Goal: Transaction & Acquisition: Purchase product/service

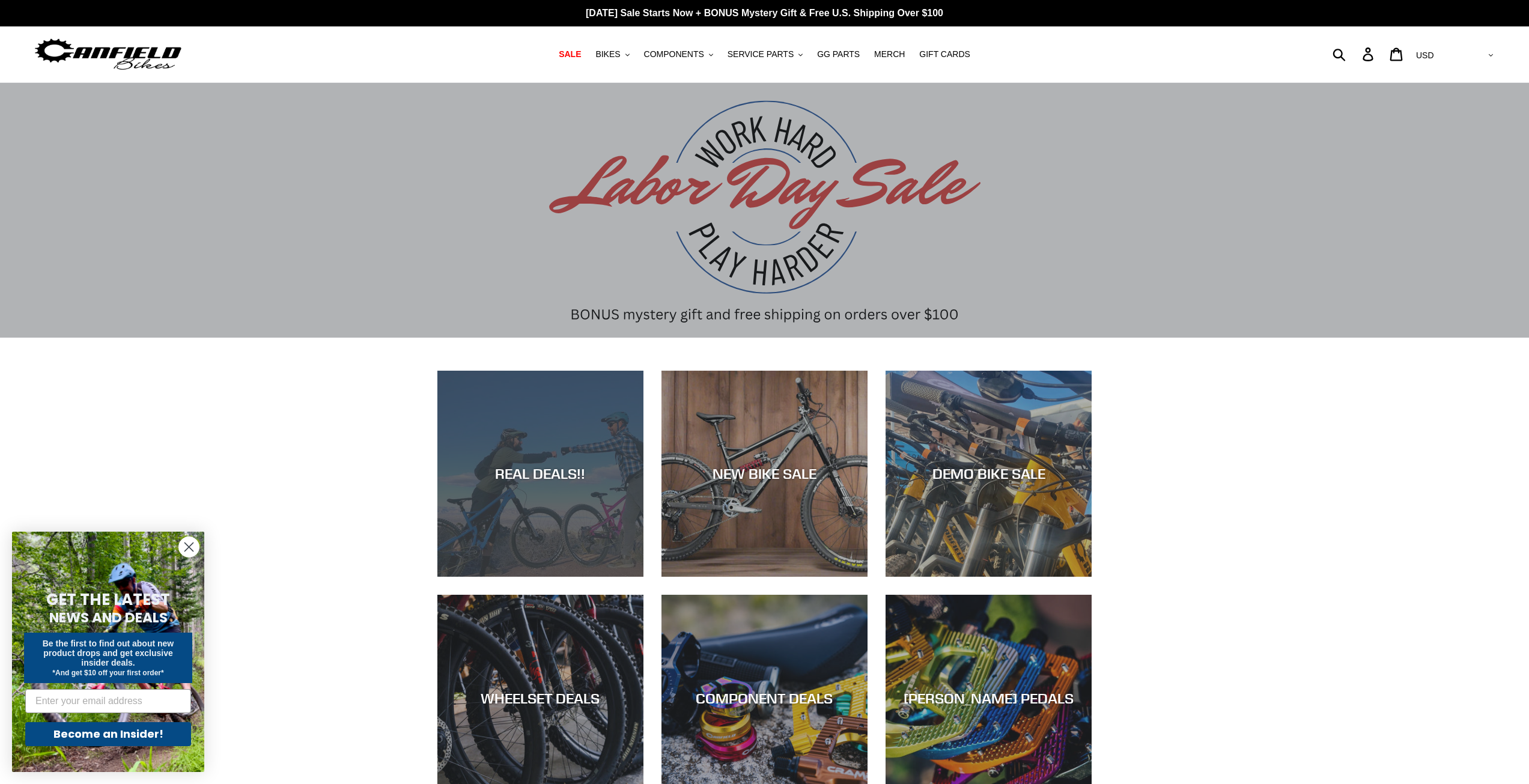
click at [514, 576] on div "REAL DEALS!!" at bounding box center [541, 576] width 206 height 0
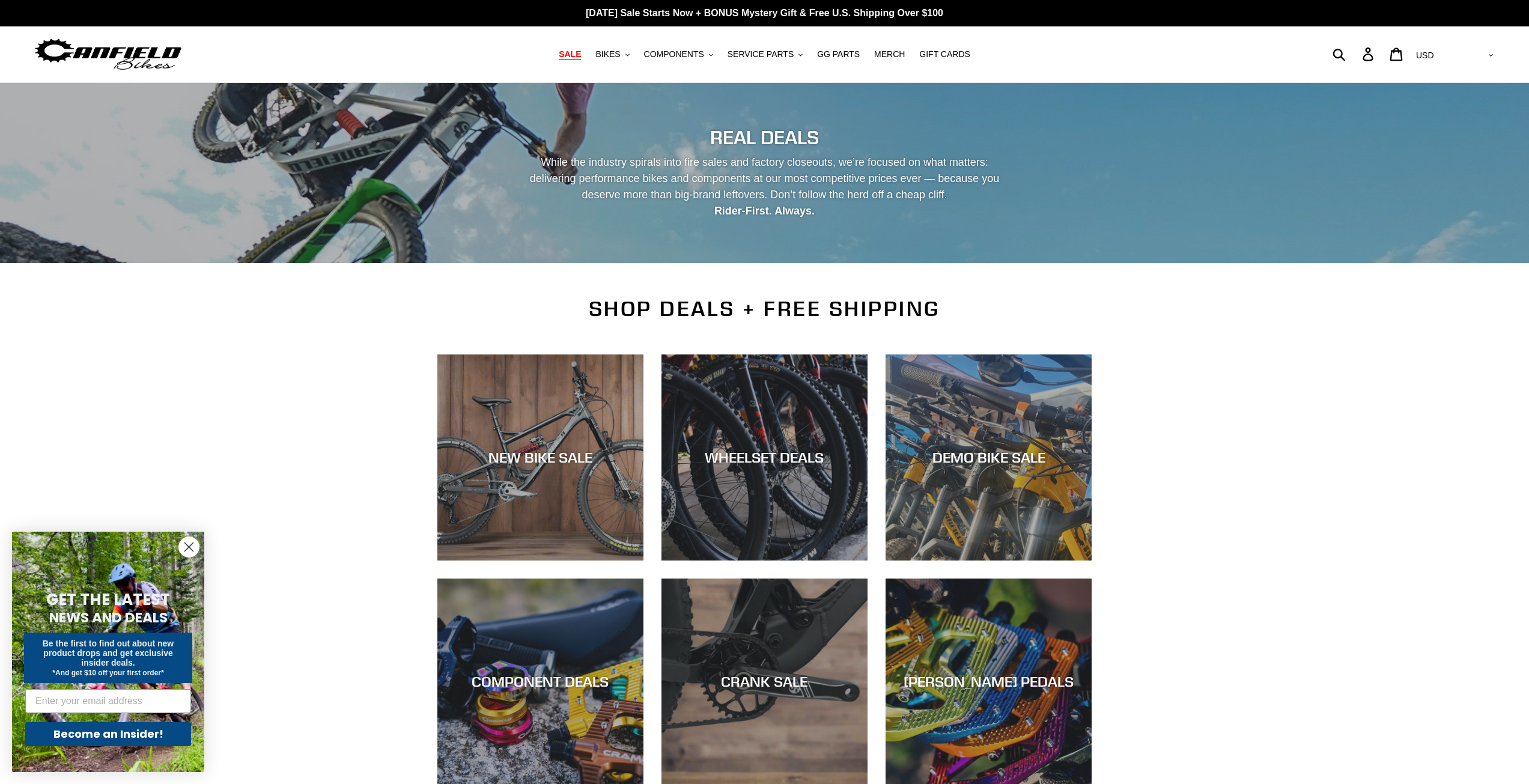
click at [194, 544] on circle "Close dialog" at bounding box center [189, 547] width 19 height 19
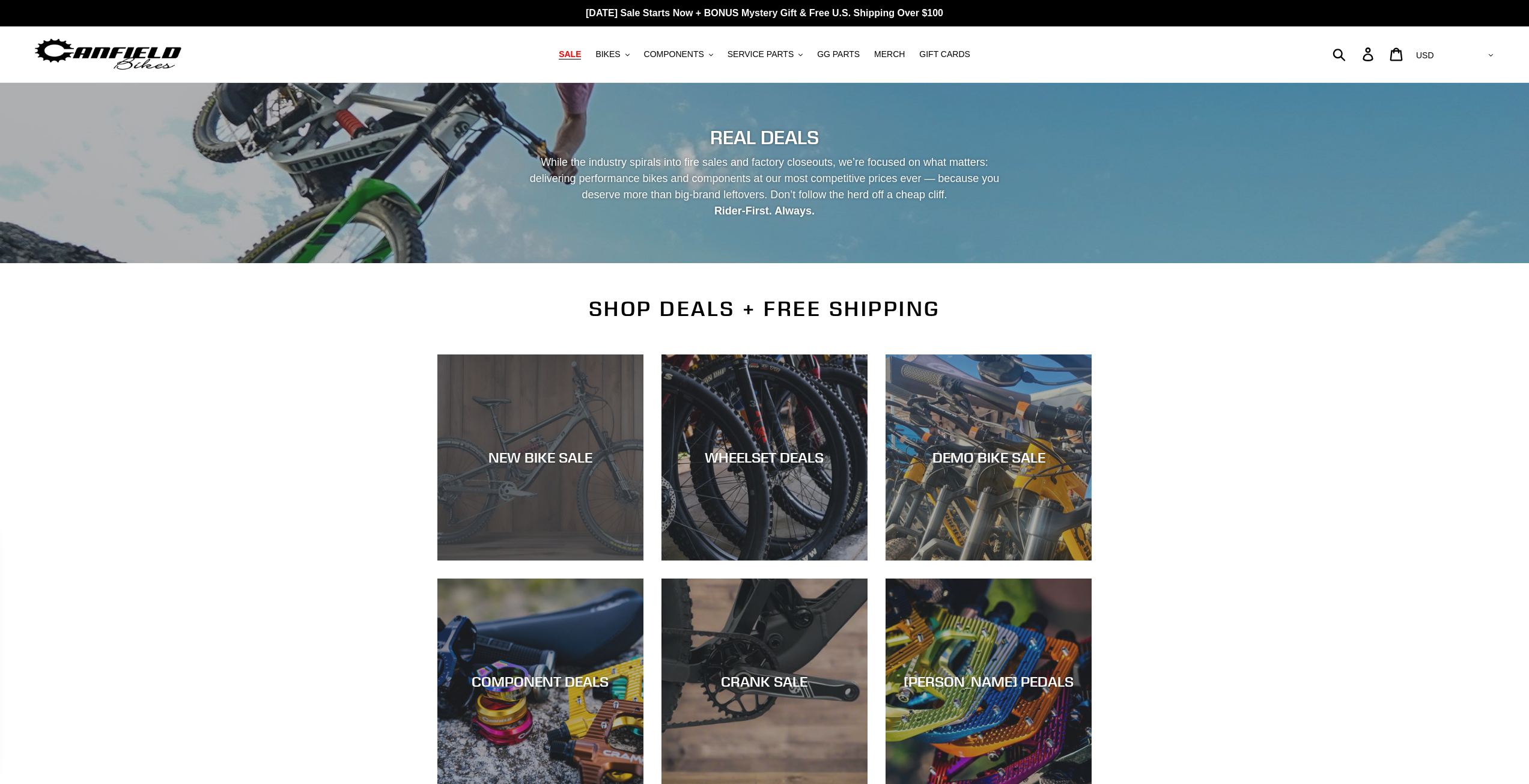
click at [445, 560] on div "NEW BIKE SALE" at bounding box center [541, 560] width 206 height 0
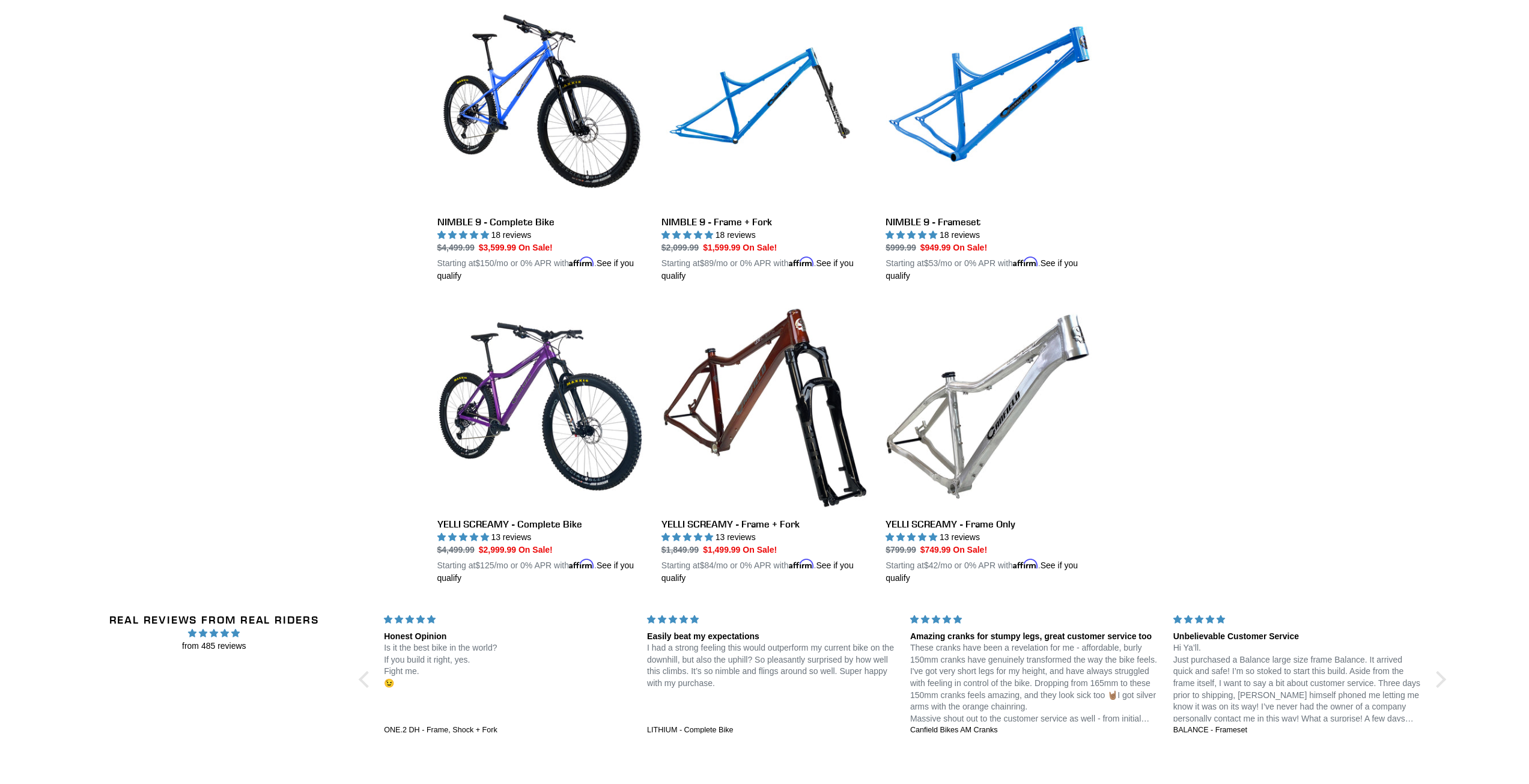
scroll to position [1862, 0]
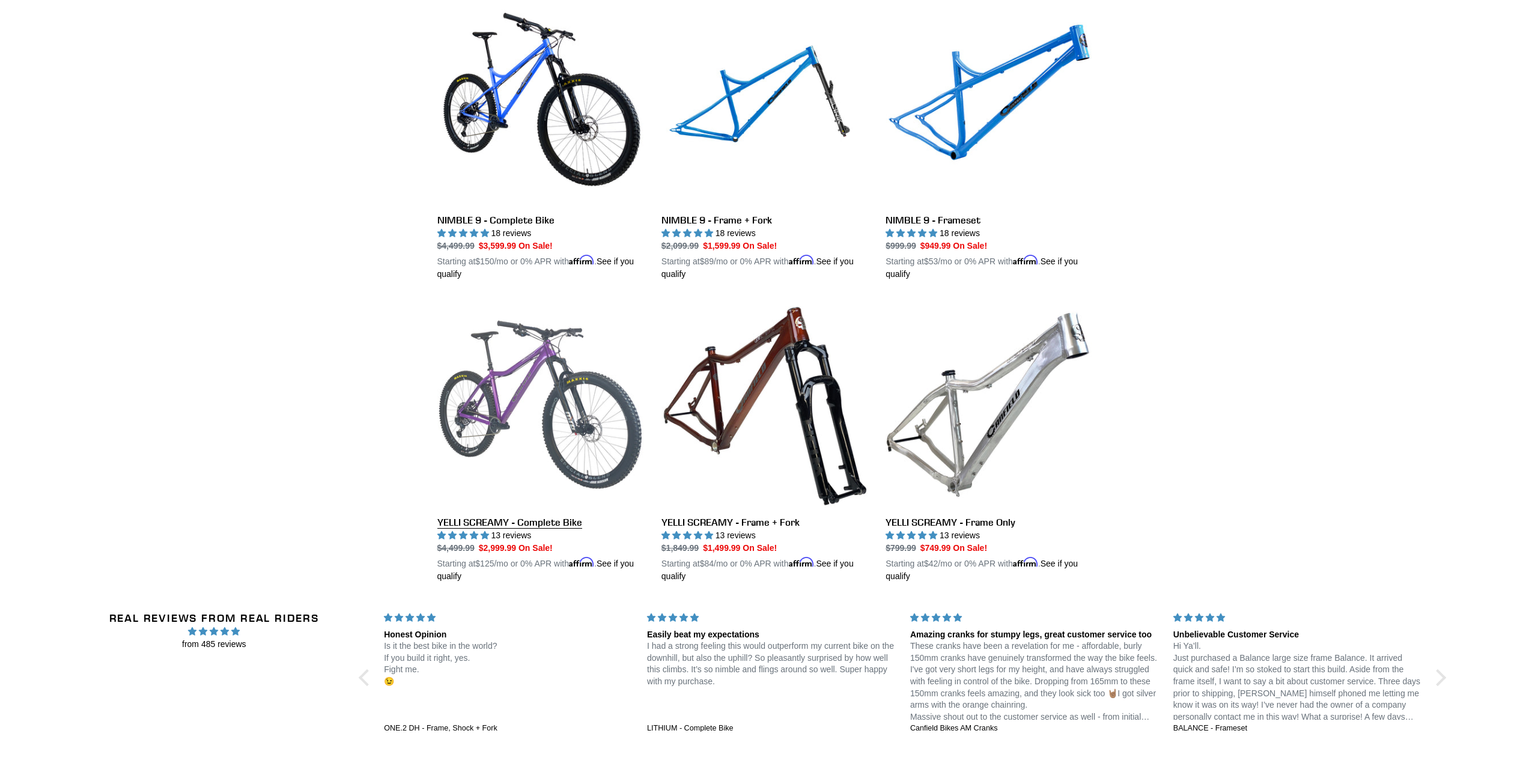
click at [523, 387] on link "YELLI SCREAMY - Complete Bike" at bounding box center [541, 442] width 206 height 281
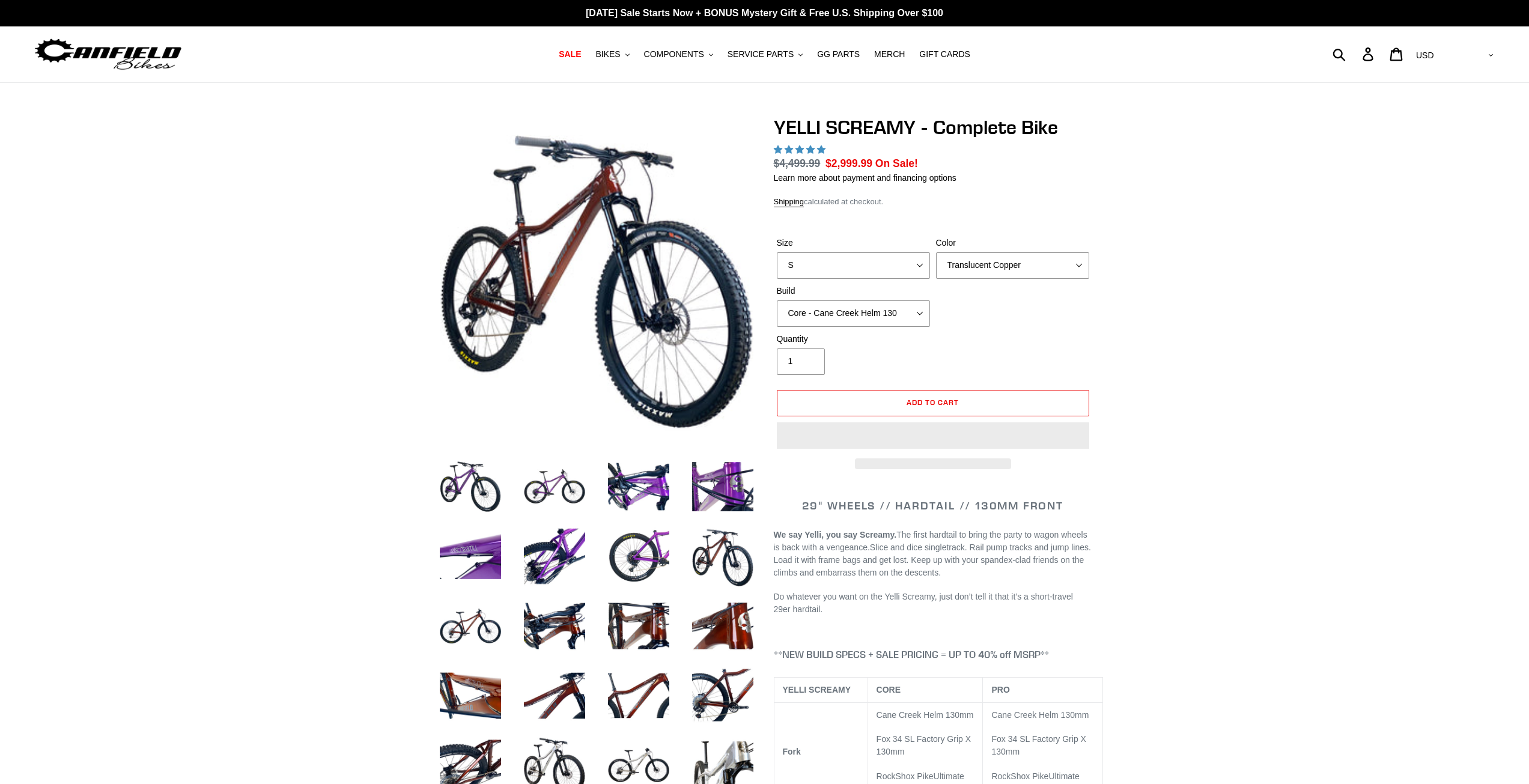
select select "highest-rating"
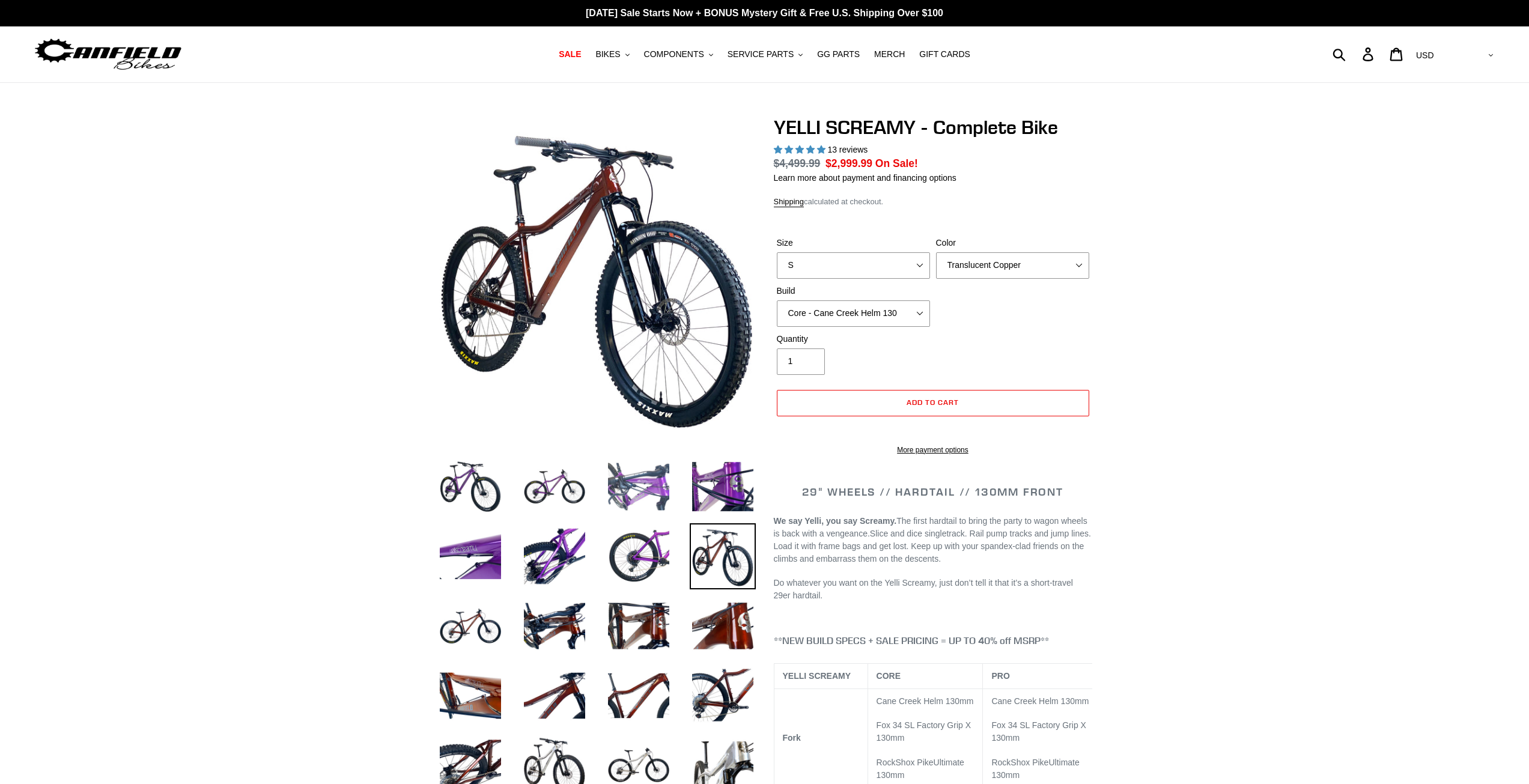
click at [647, 499] on img at bounding box center [638, 486] width 66 height 66
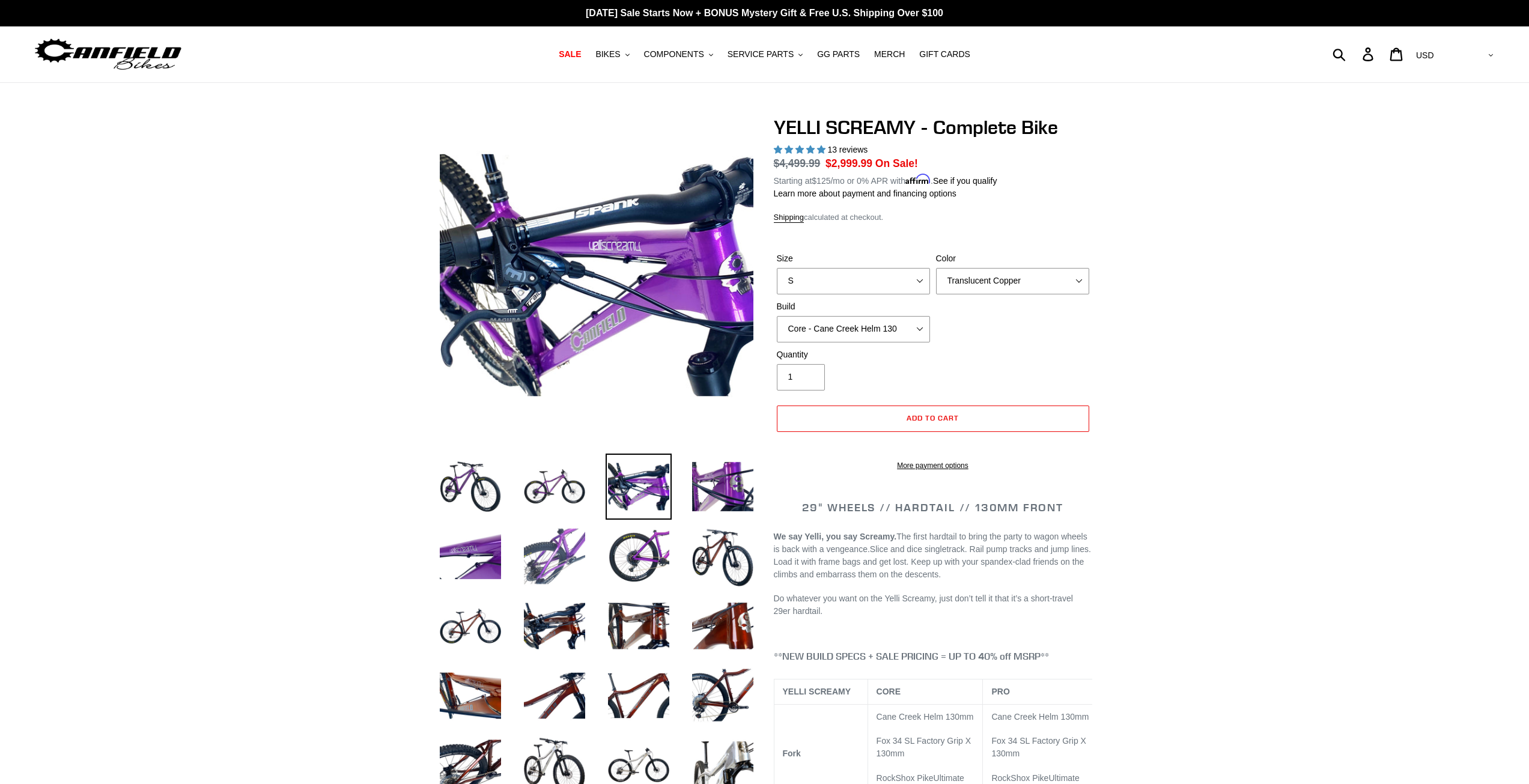
click at [563, 546] on img at bounding box center [554, 556] width 66 height 66
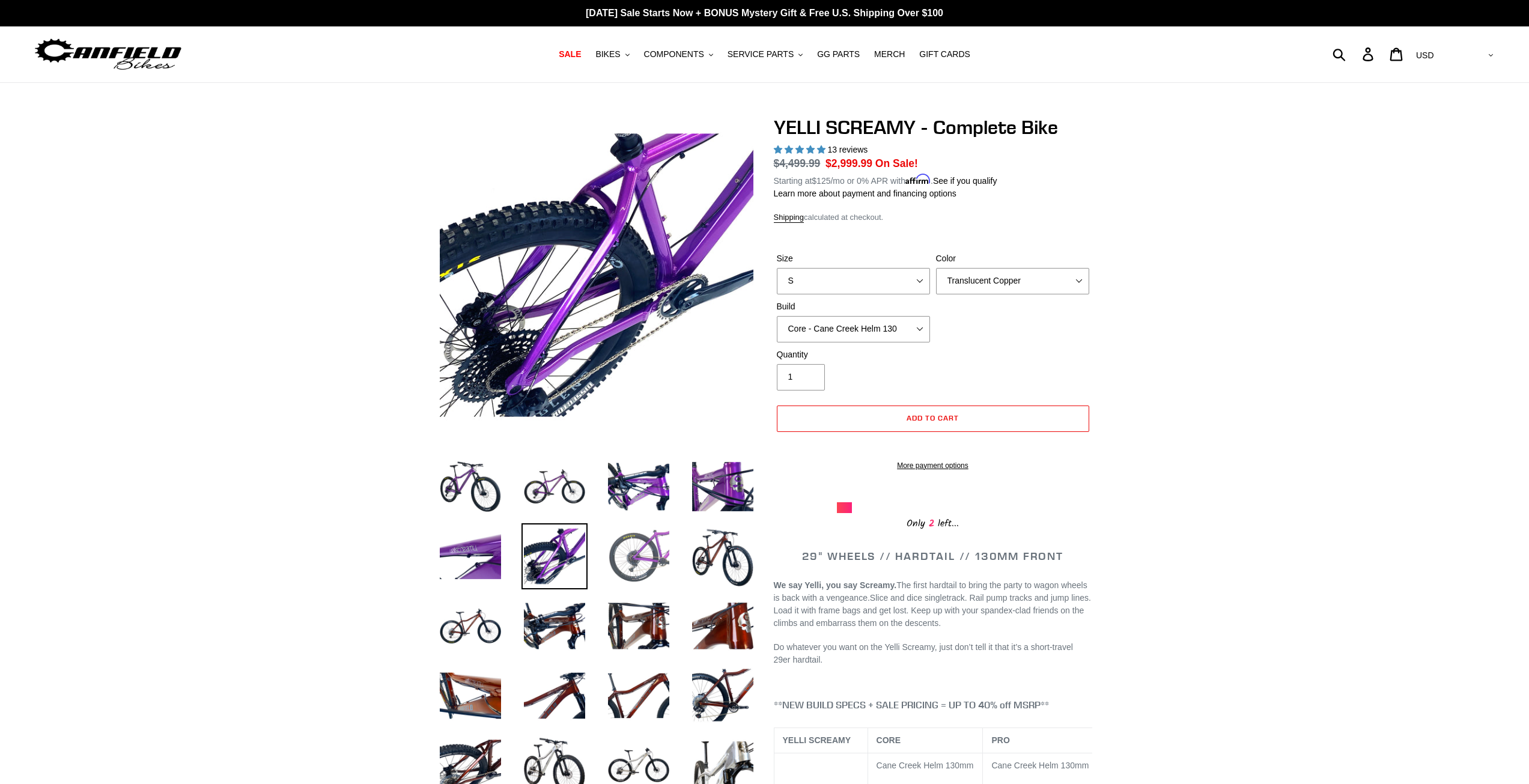
click at [624, 549] on img at bounding box center [638, 556] width 66 height 66
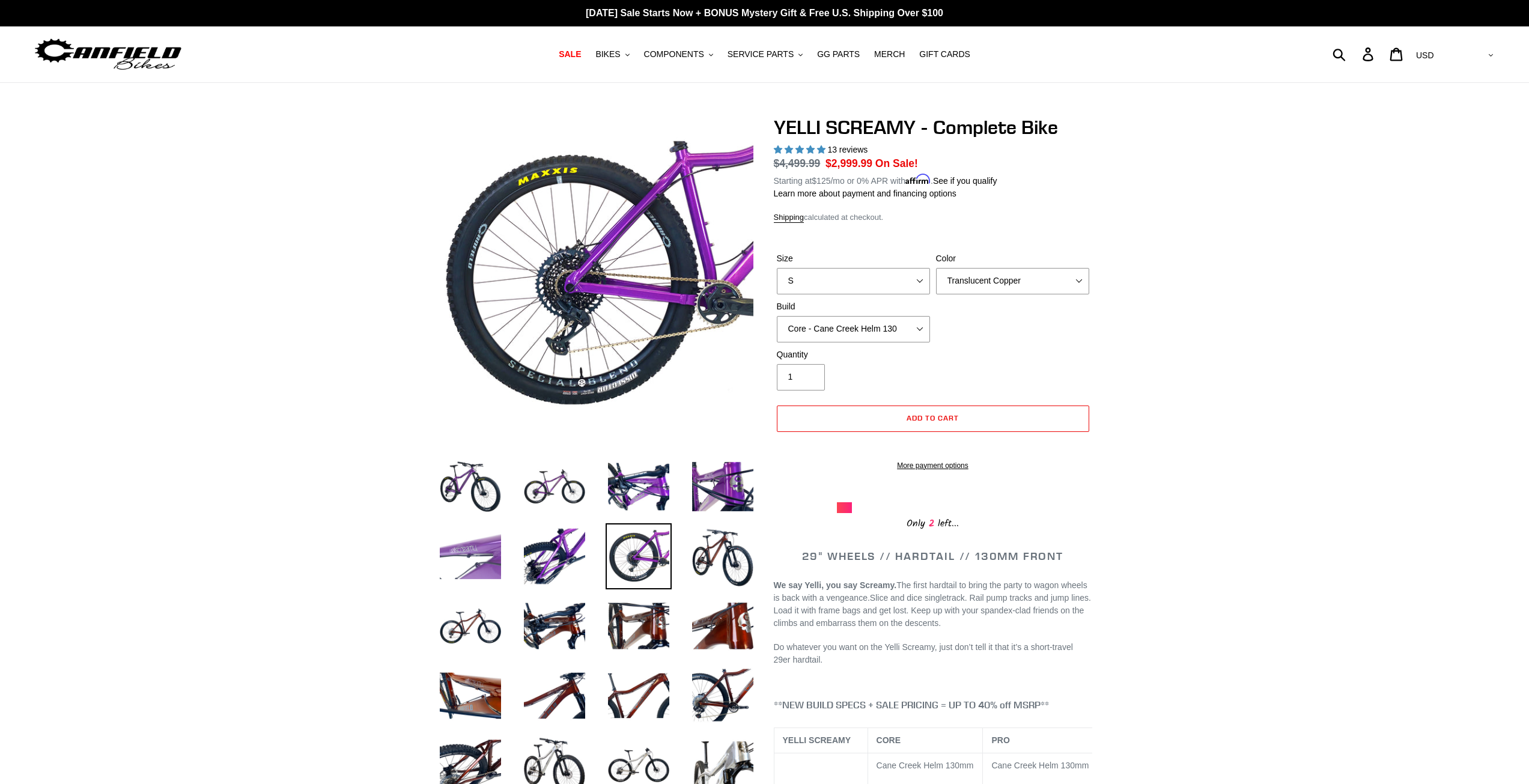
click at [491, 558] on img at bounding box center [470, 556] width 66 height 66
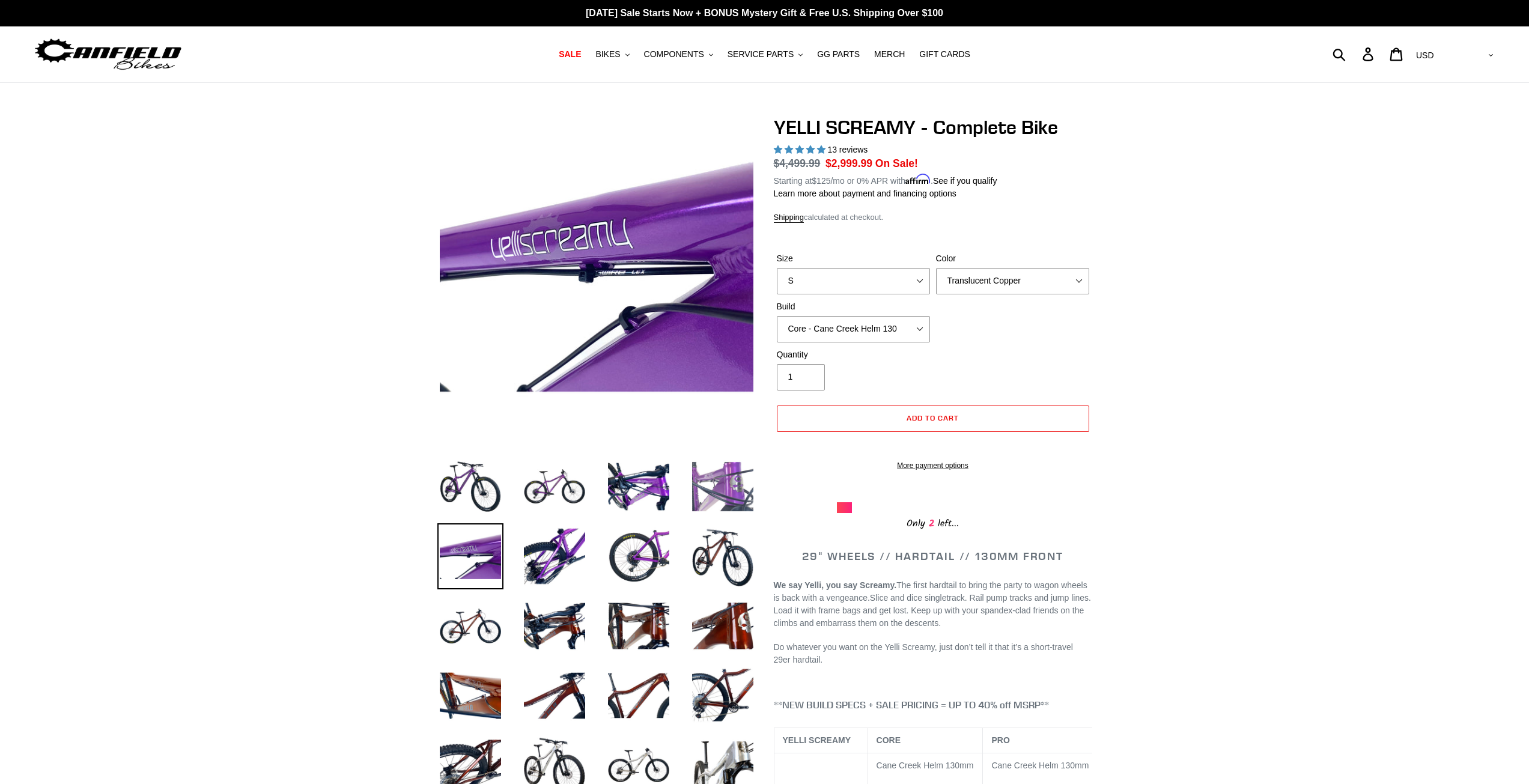
click at [700, 493] on img at bounding box center [723, 486] width 66 height 66
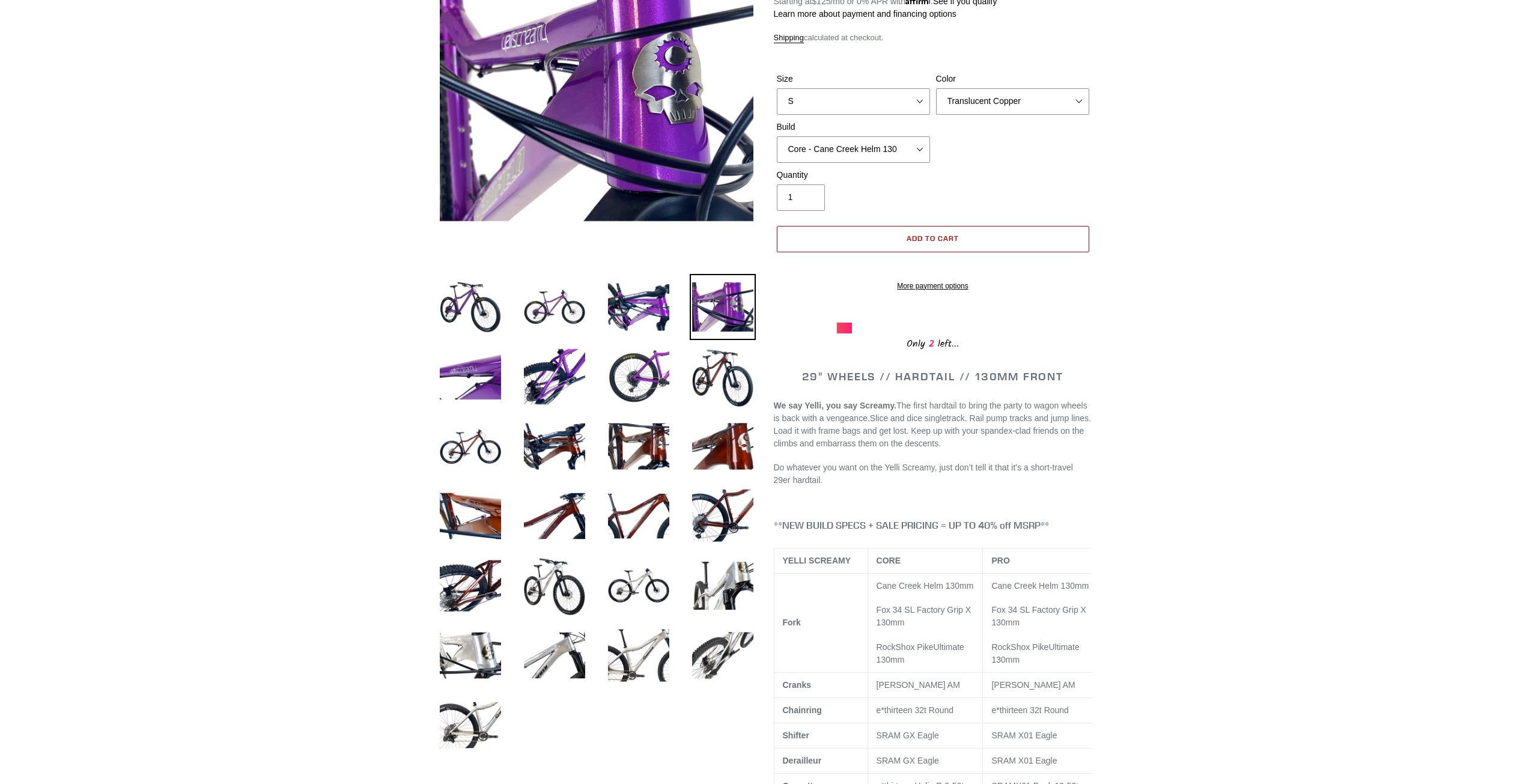
scroll to position [180, 0]
click at [722, 443] on img at bounding box center [723, 445] width 66 height 66
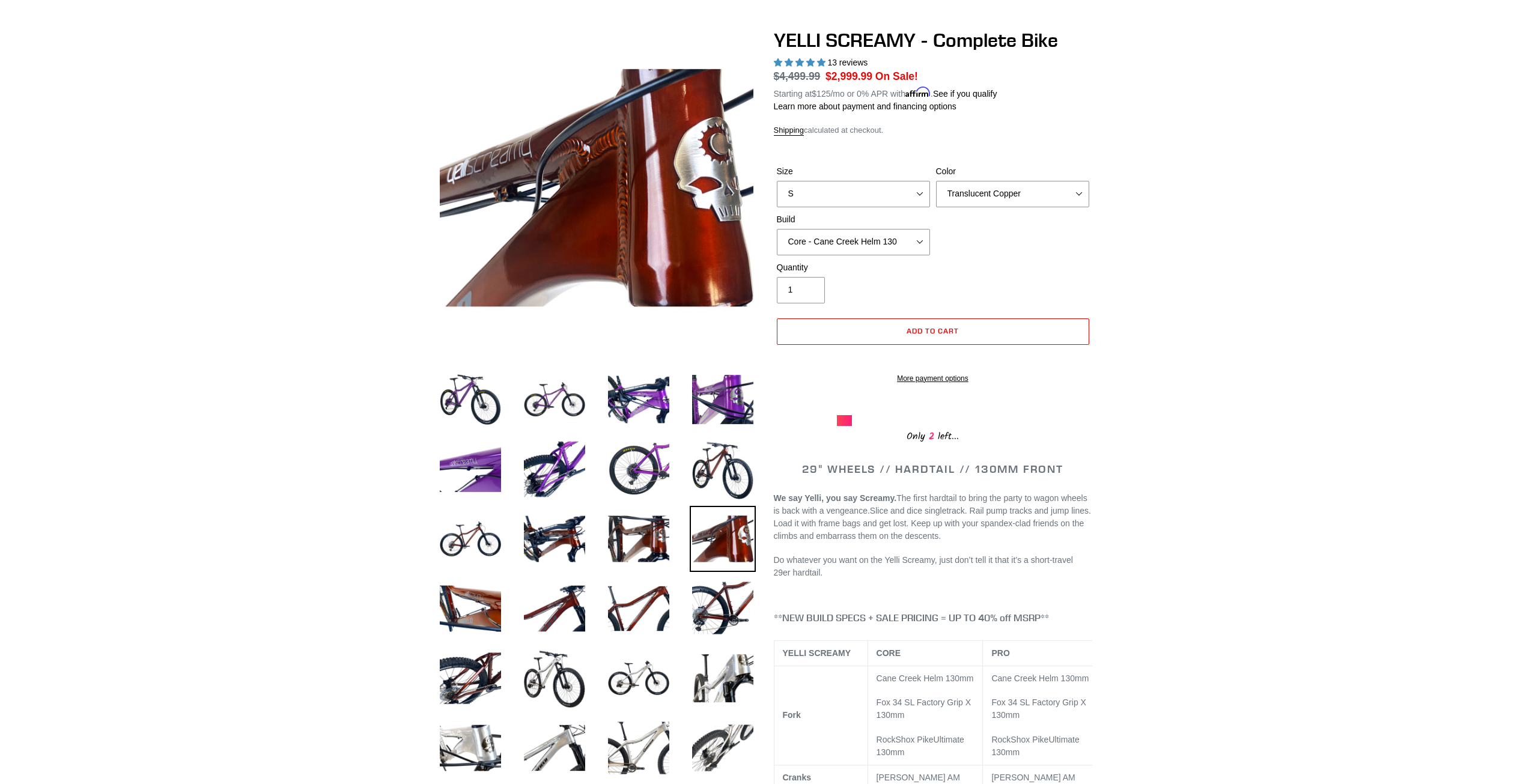
scroll to position [60, 0]
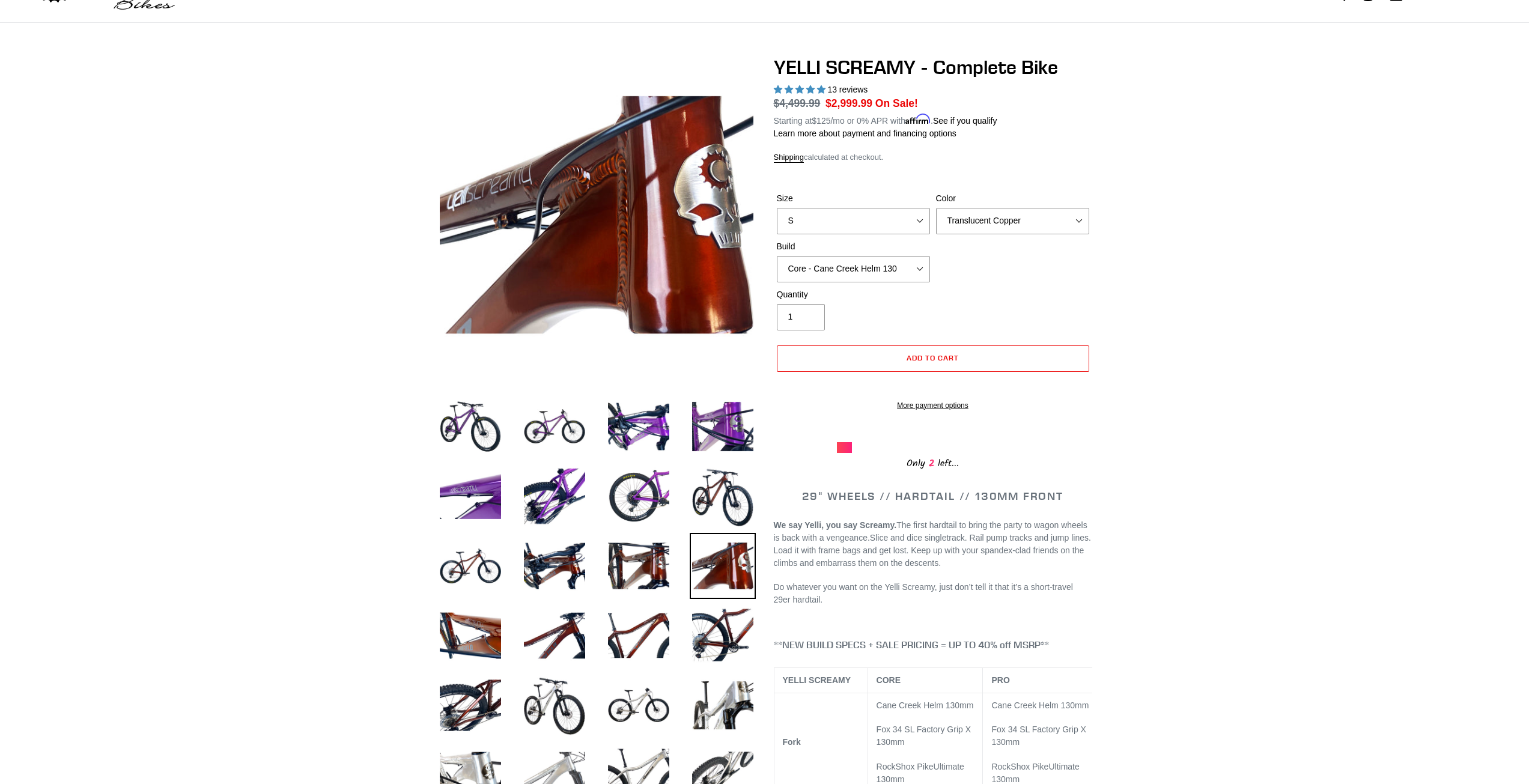
click at [568, 754] on img at bounding box center [554, 774] width 66 height 66
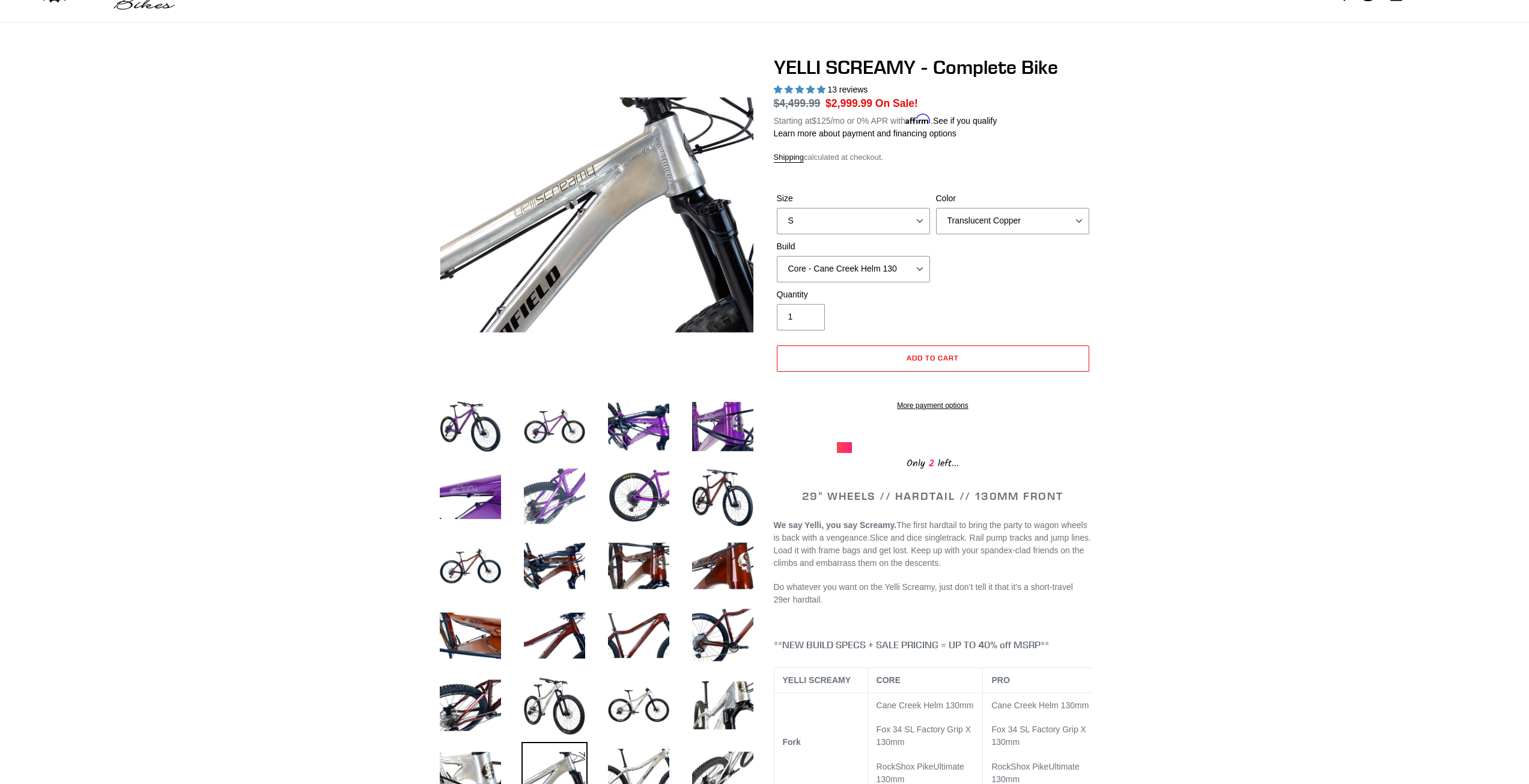
click at [543, 498] on img at bounding box center [554, 496] width 66 height 66
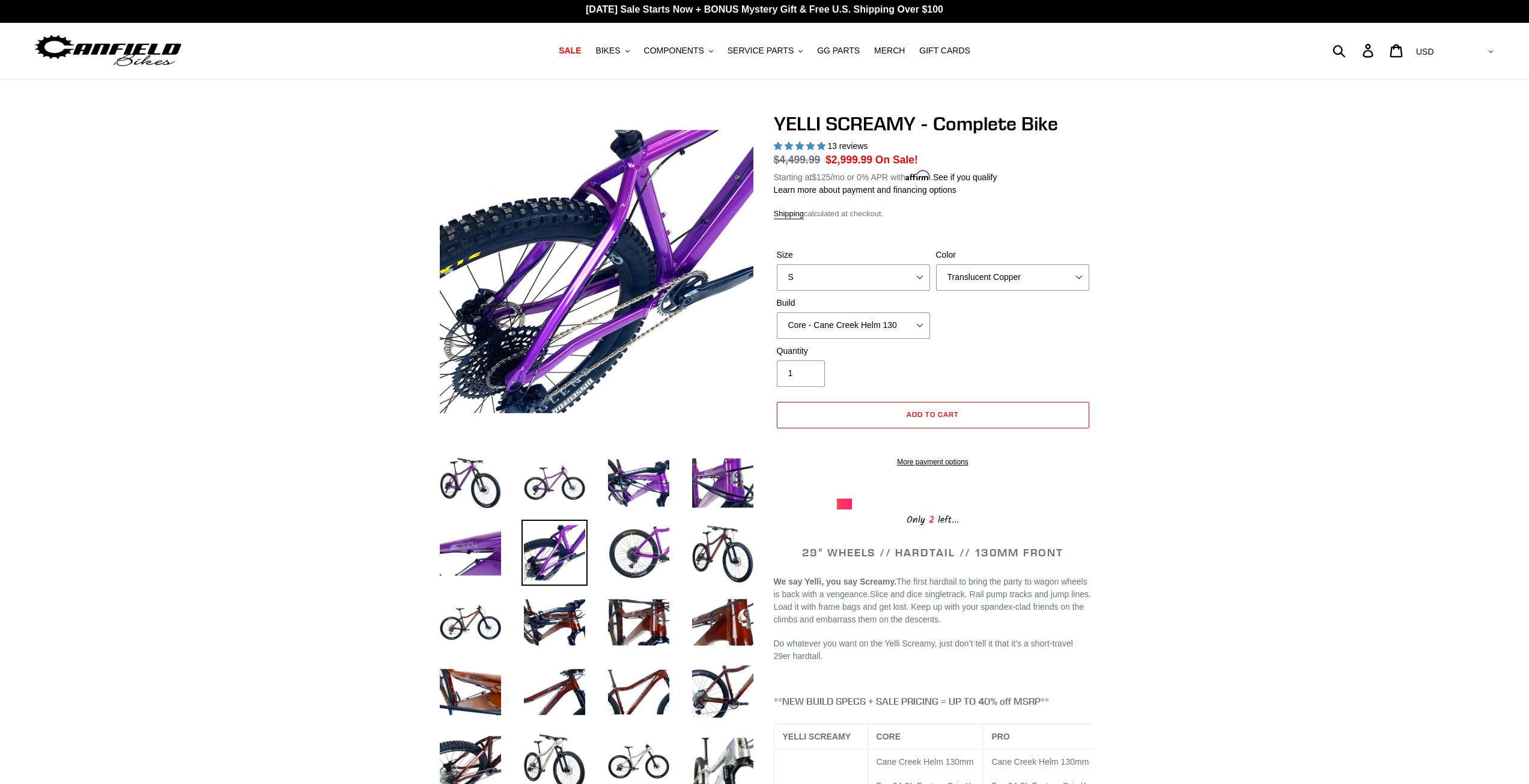
scroll to position [0, 0]
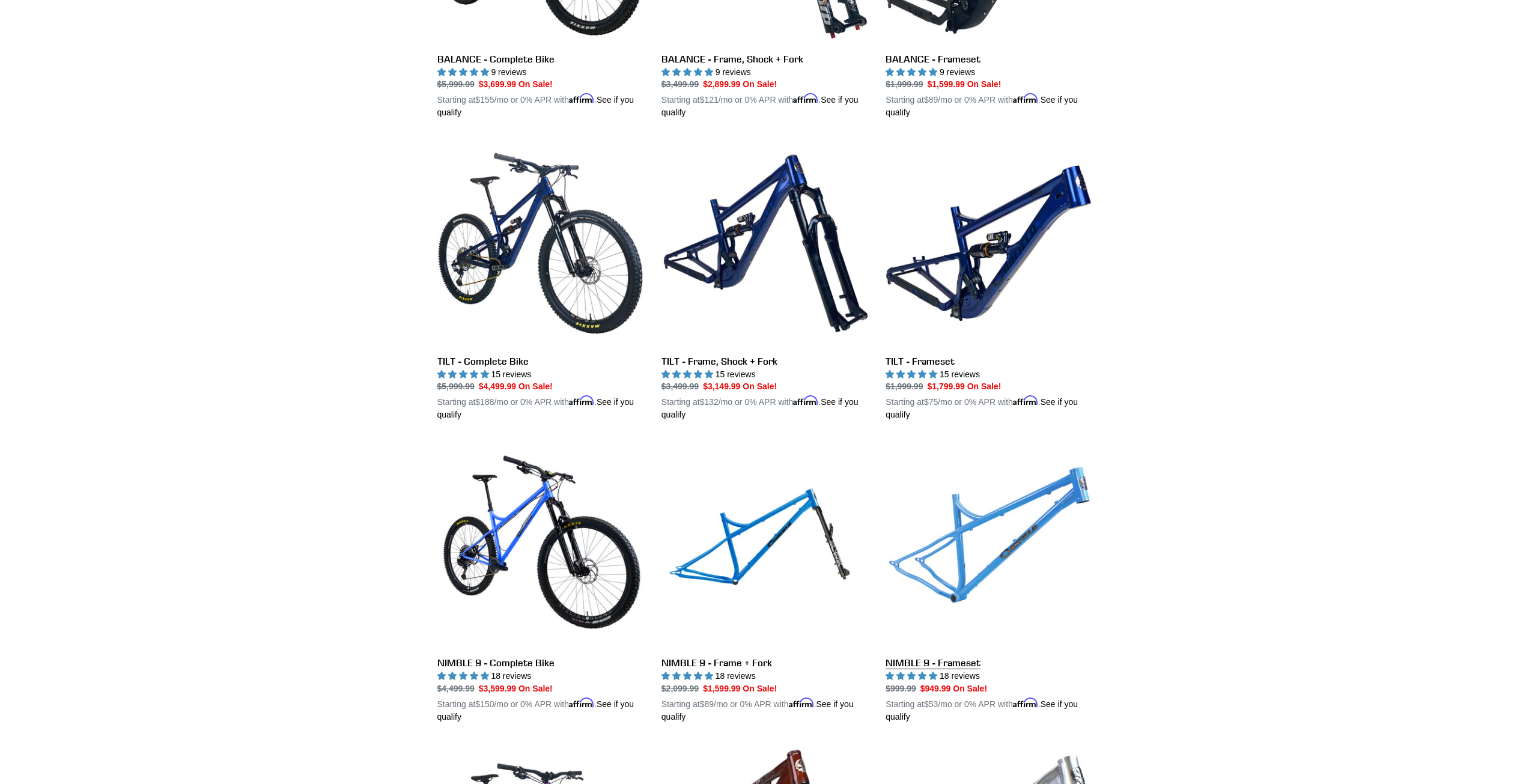
scroll to position [1519, 0]
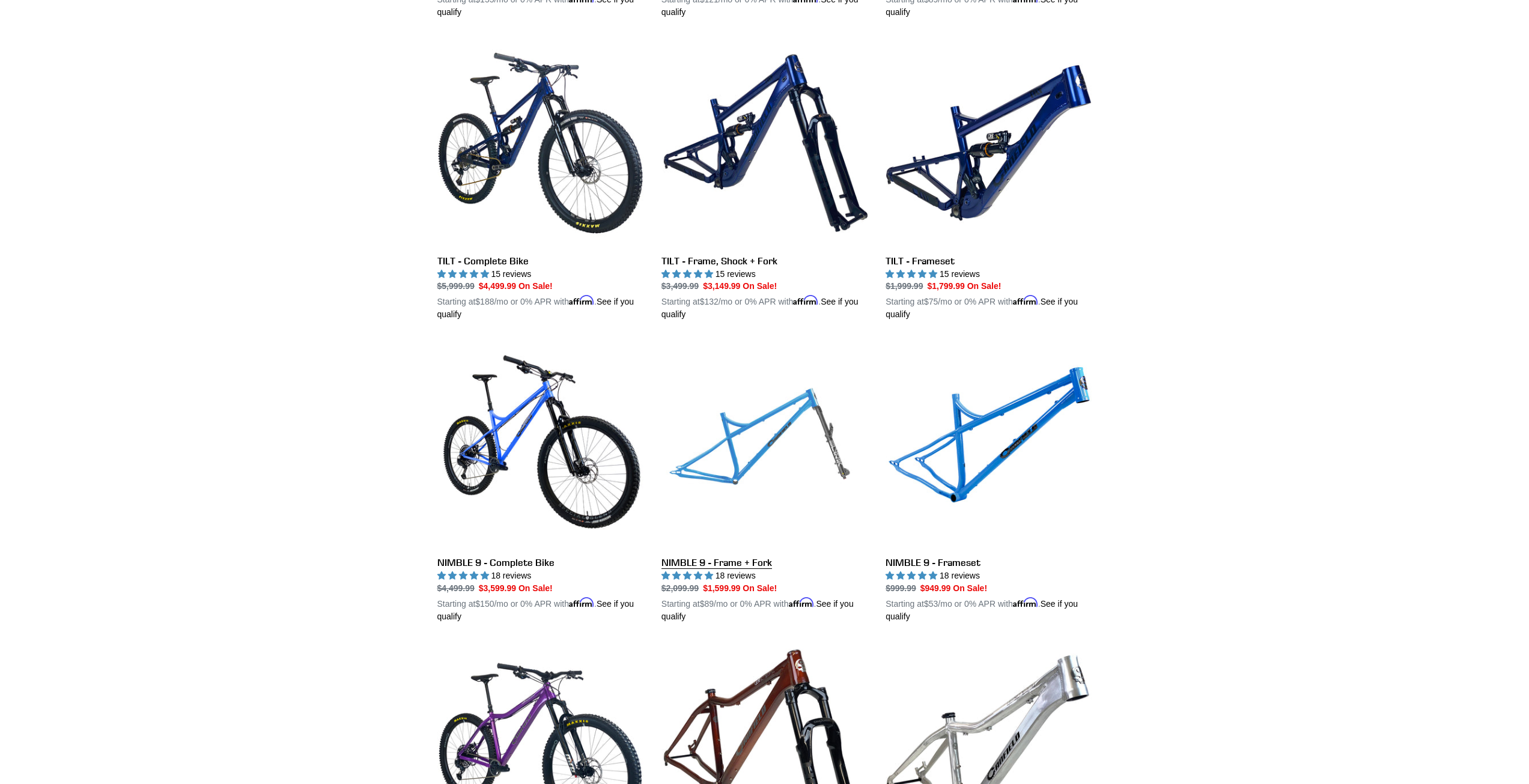
click at [788, 433] on link "NIMBLE 9 - Frame + Fork" at bounding box center [765, 482] width 206 height 281
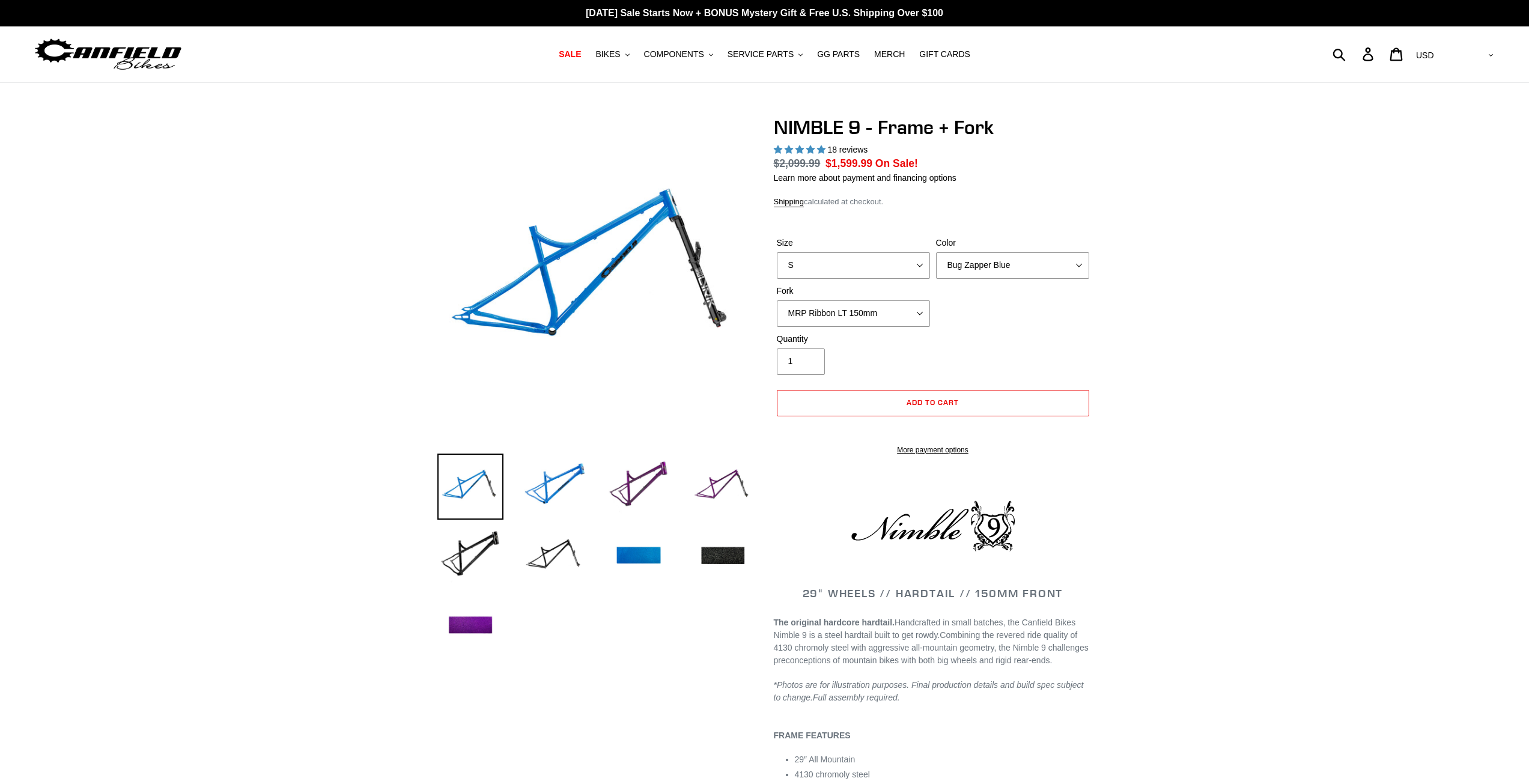
select select "highest-rating"
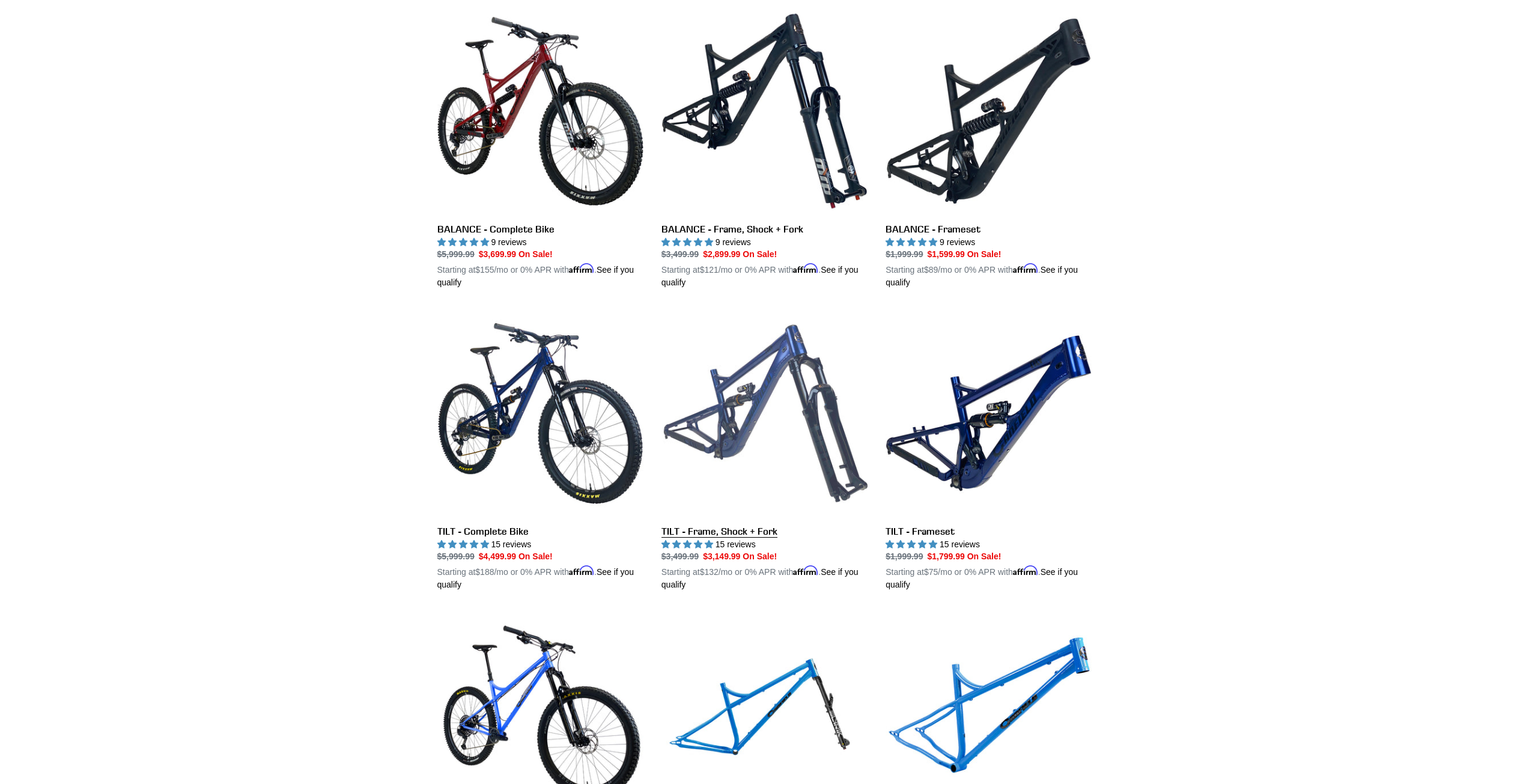
scroll to position [1329, 0]
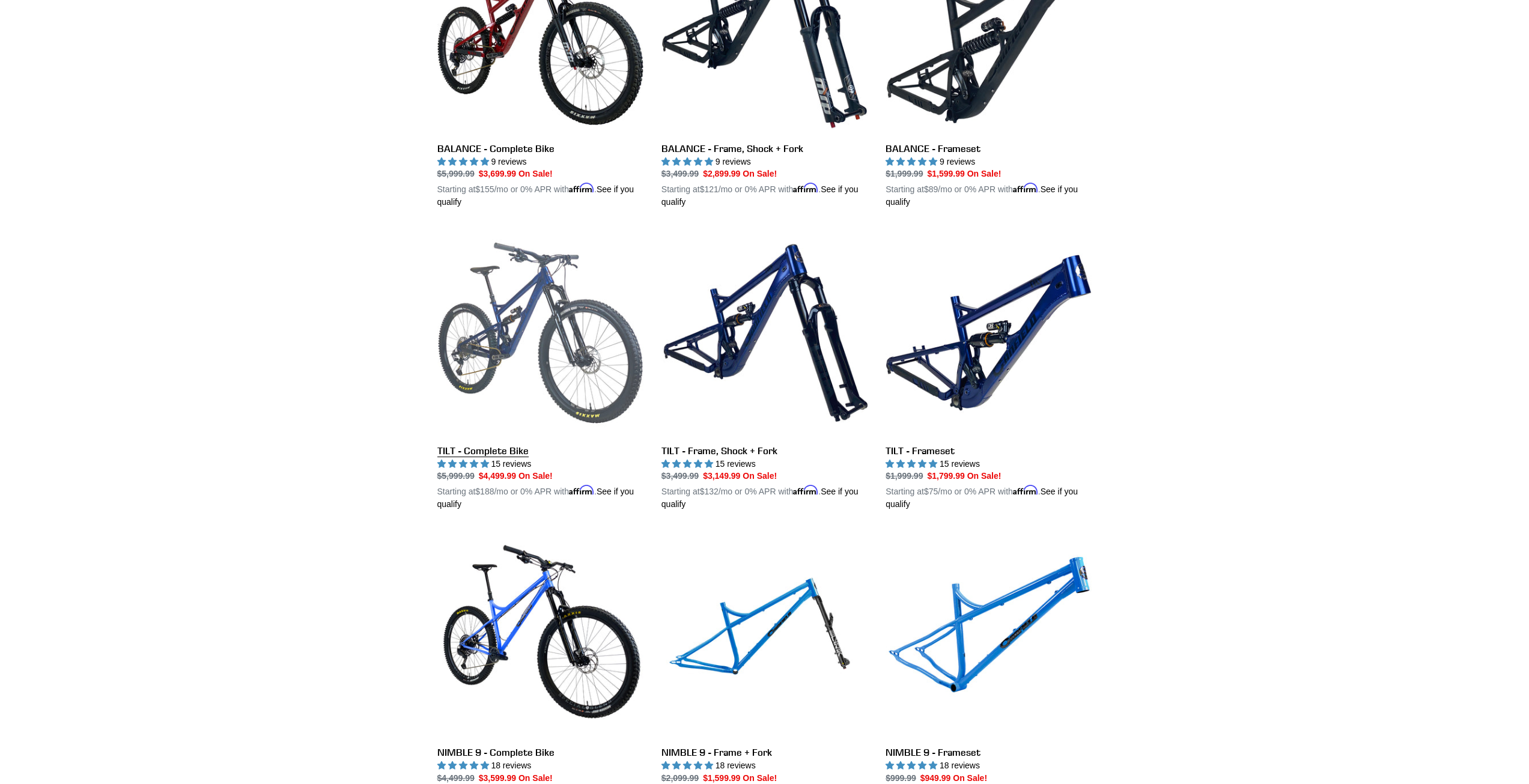
click at [512, 328] on link "TILT - Complete Bike" at bounding box center [541, 370] width 206 height 281
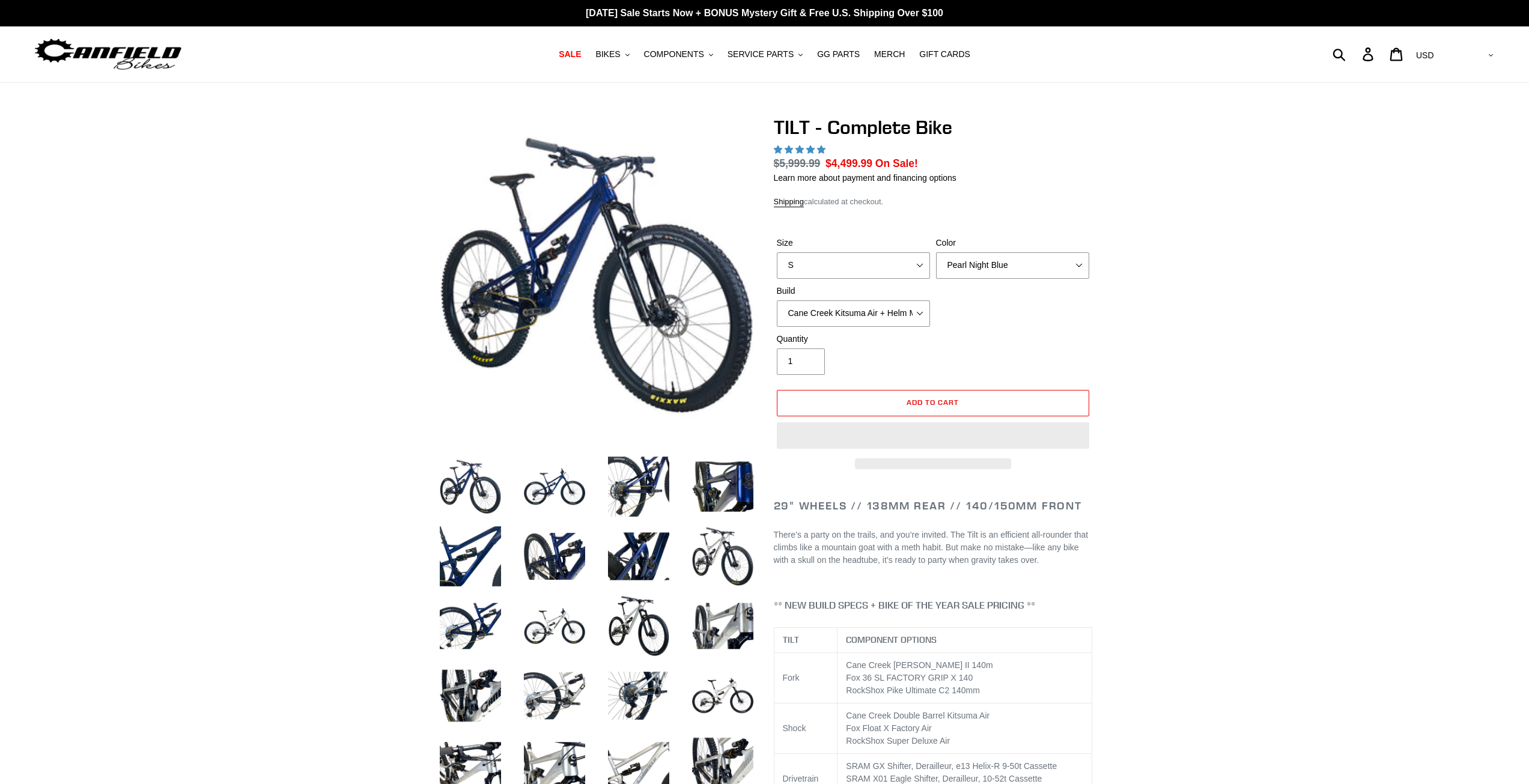
select select "highest-rating"
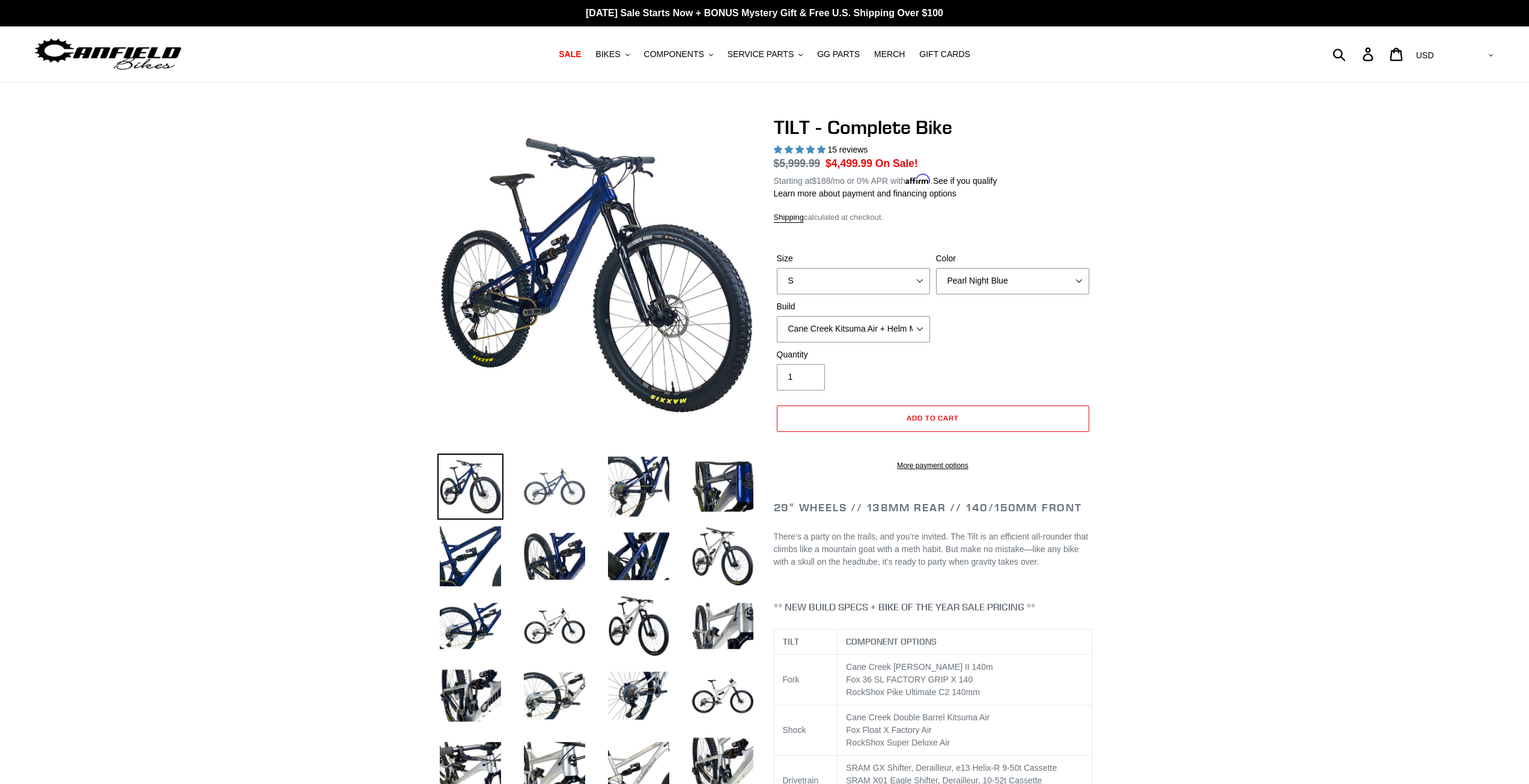
click at [544, 485] on img at bounding box center [554, 486] width 66 height 66
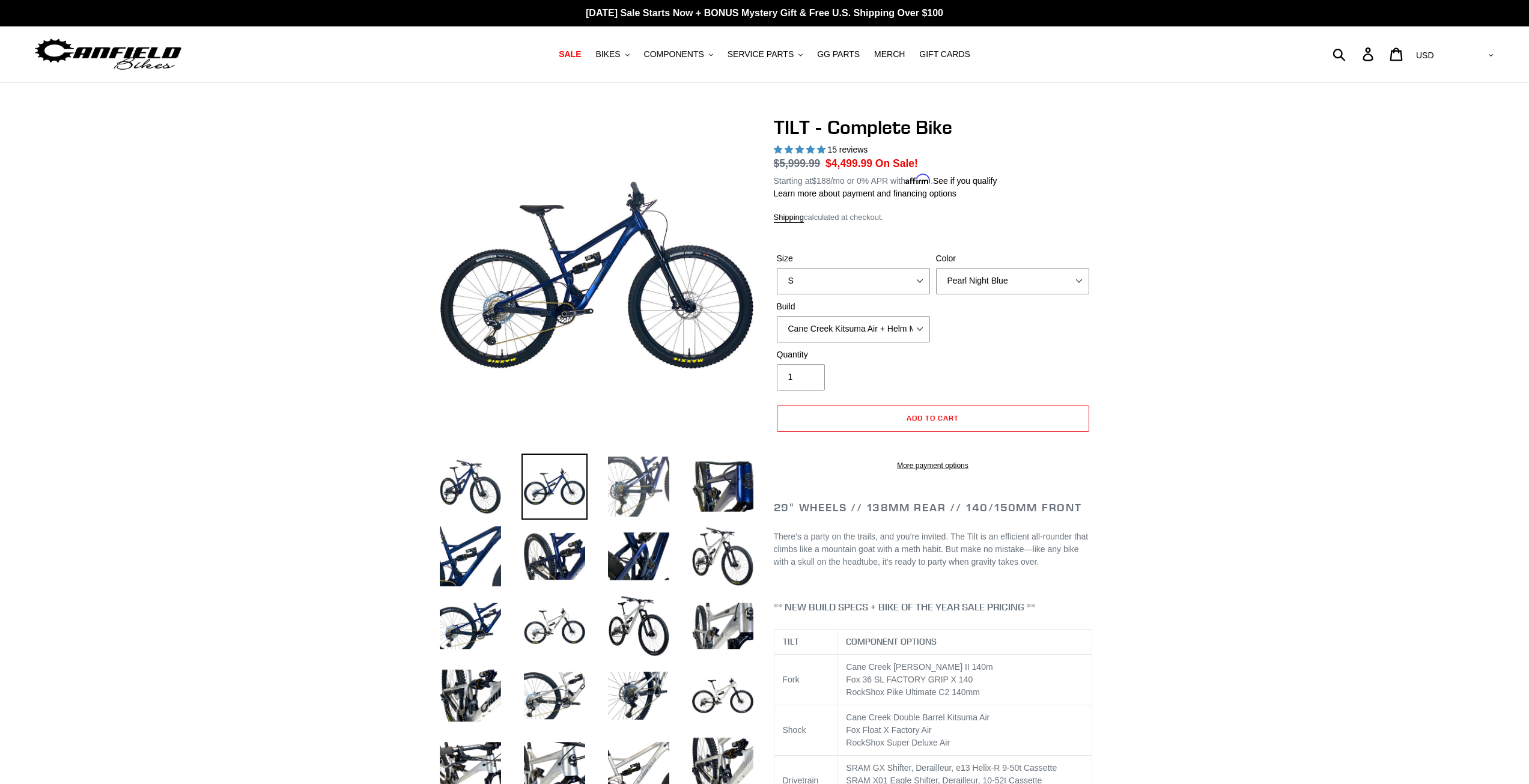
click at [649, 490] on img at bounding box center [638, 486] width 66 height 66
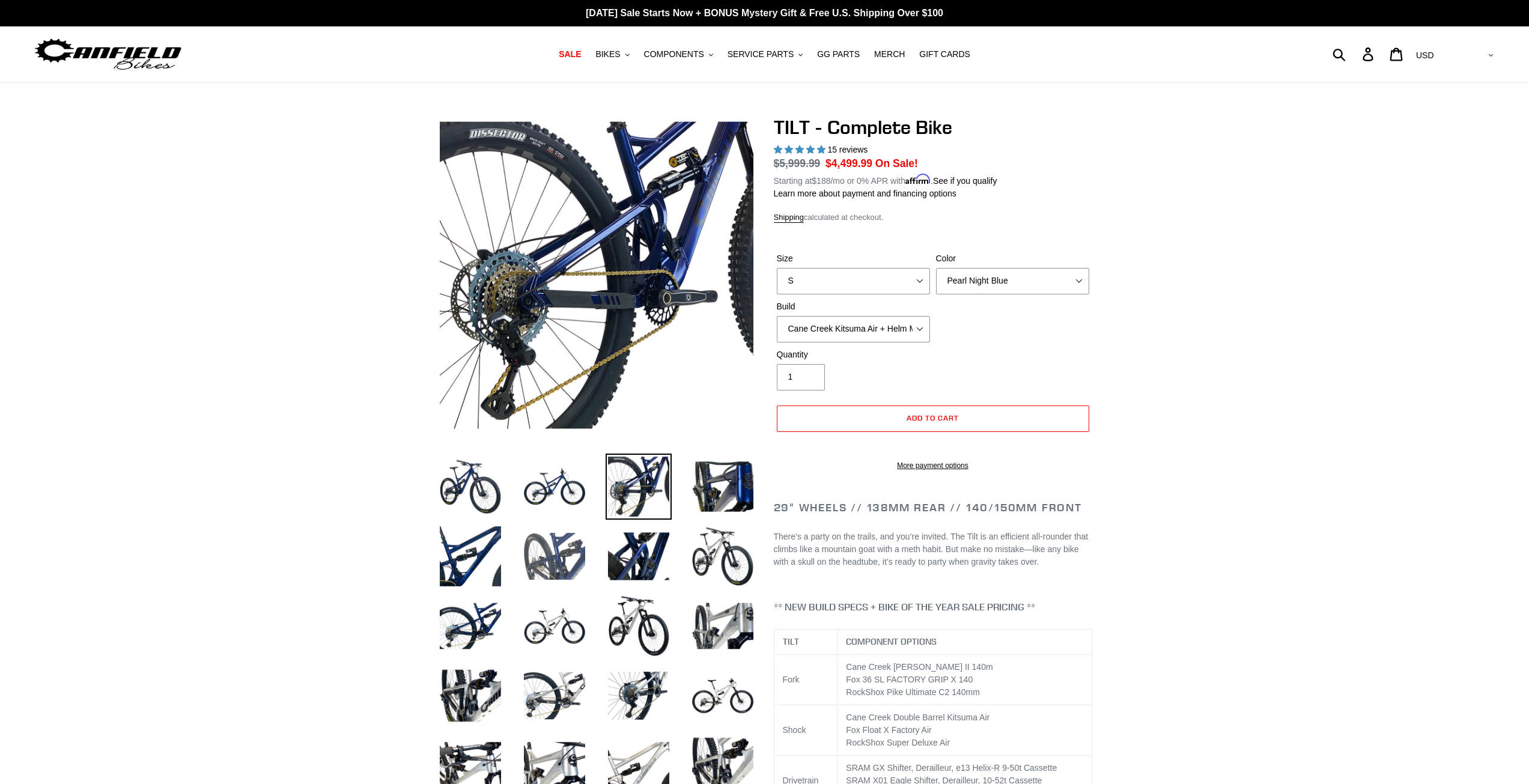
click at [551, 572] on img at bounding box center [554, 556] width 66 height 66
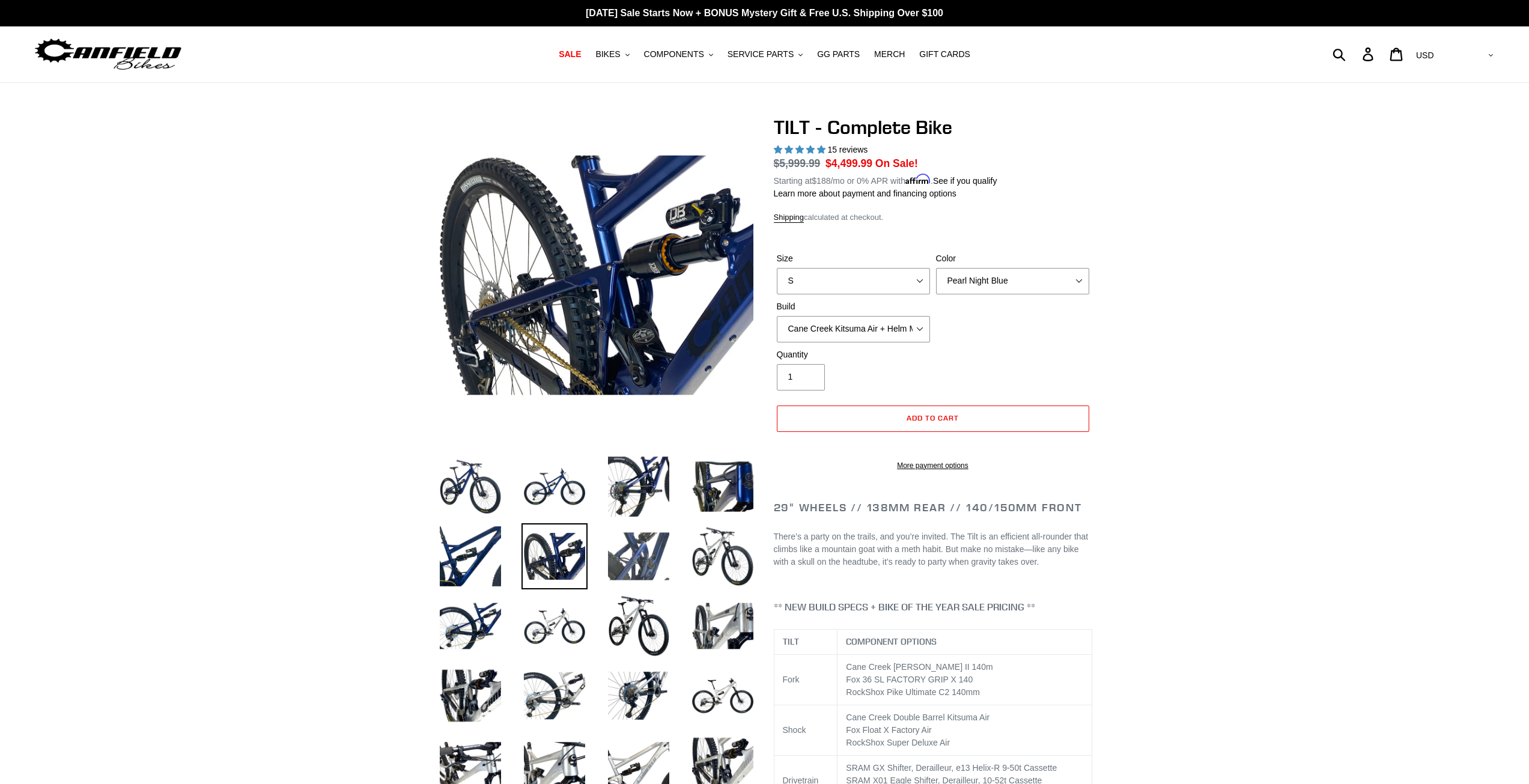
click at [654, 574] on img at bounding box center [638, 556] width 66 height 66
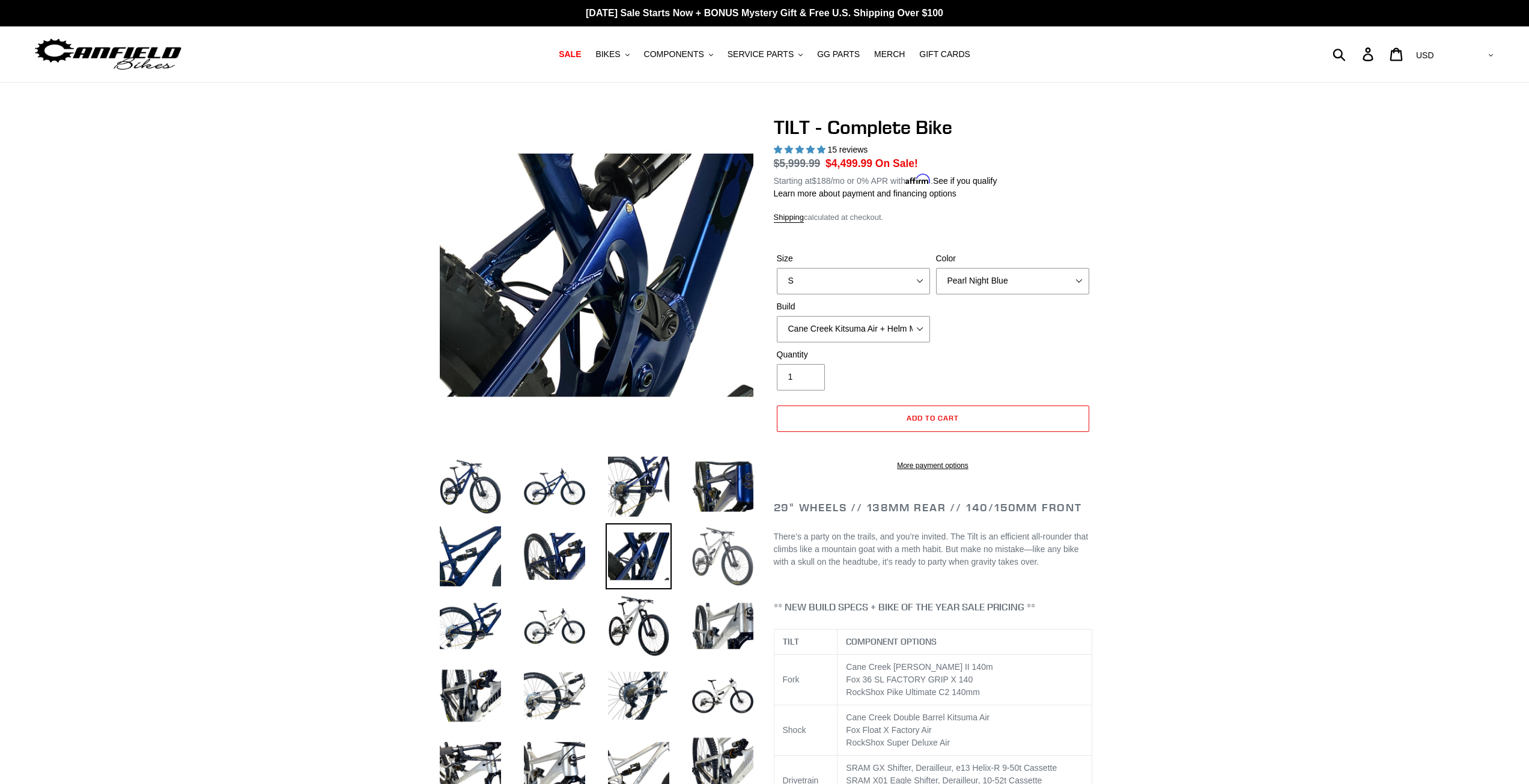
click at [740, 572] on img at bounding box center [723, 556] width 66 height 66
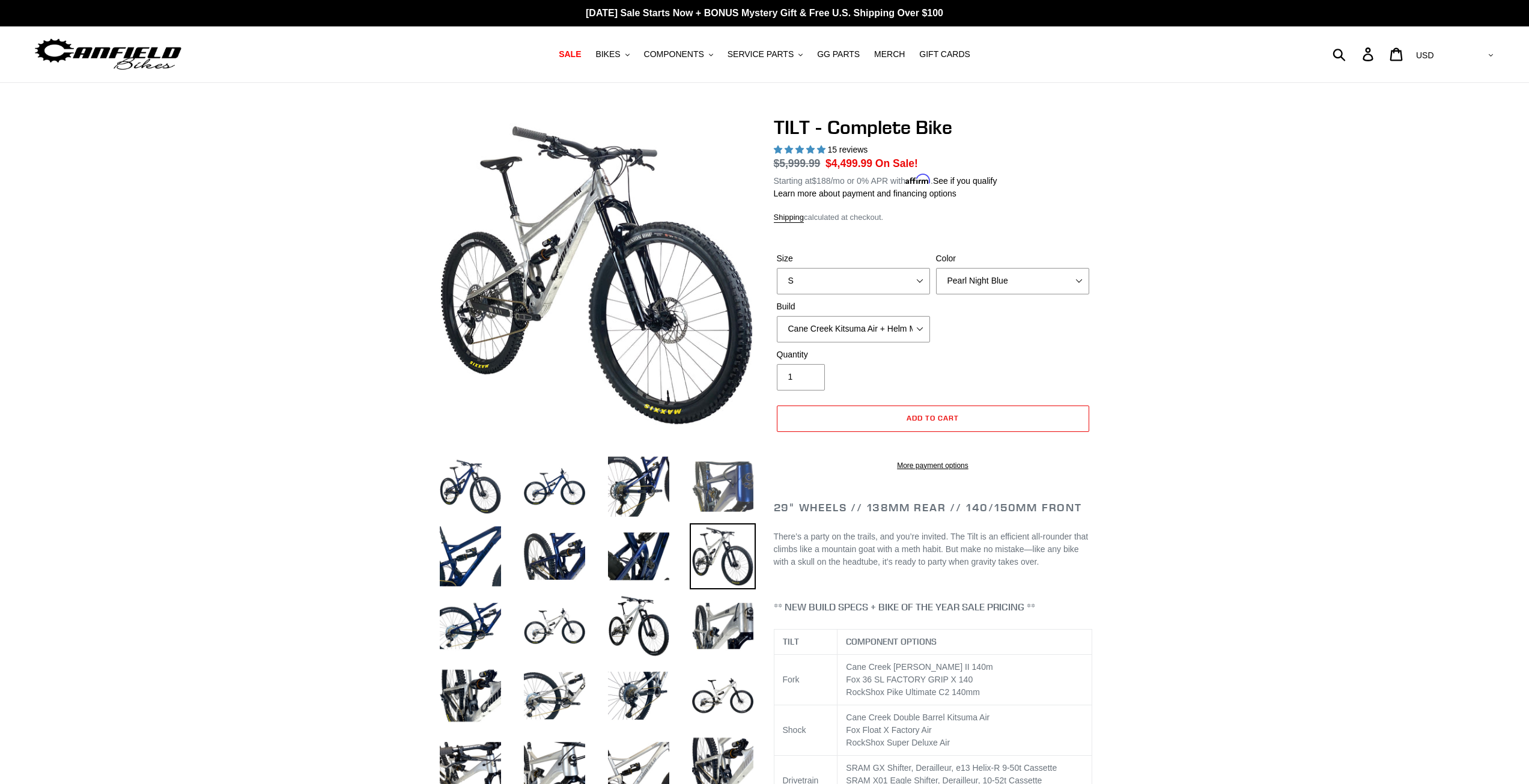
click at [736, 484] on img at bounding box center [723, 486] width 66 height 66
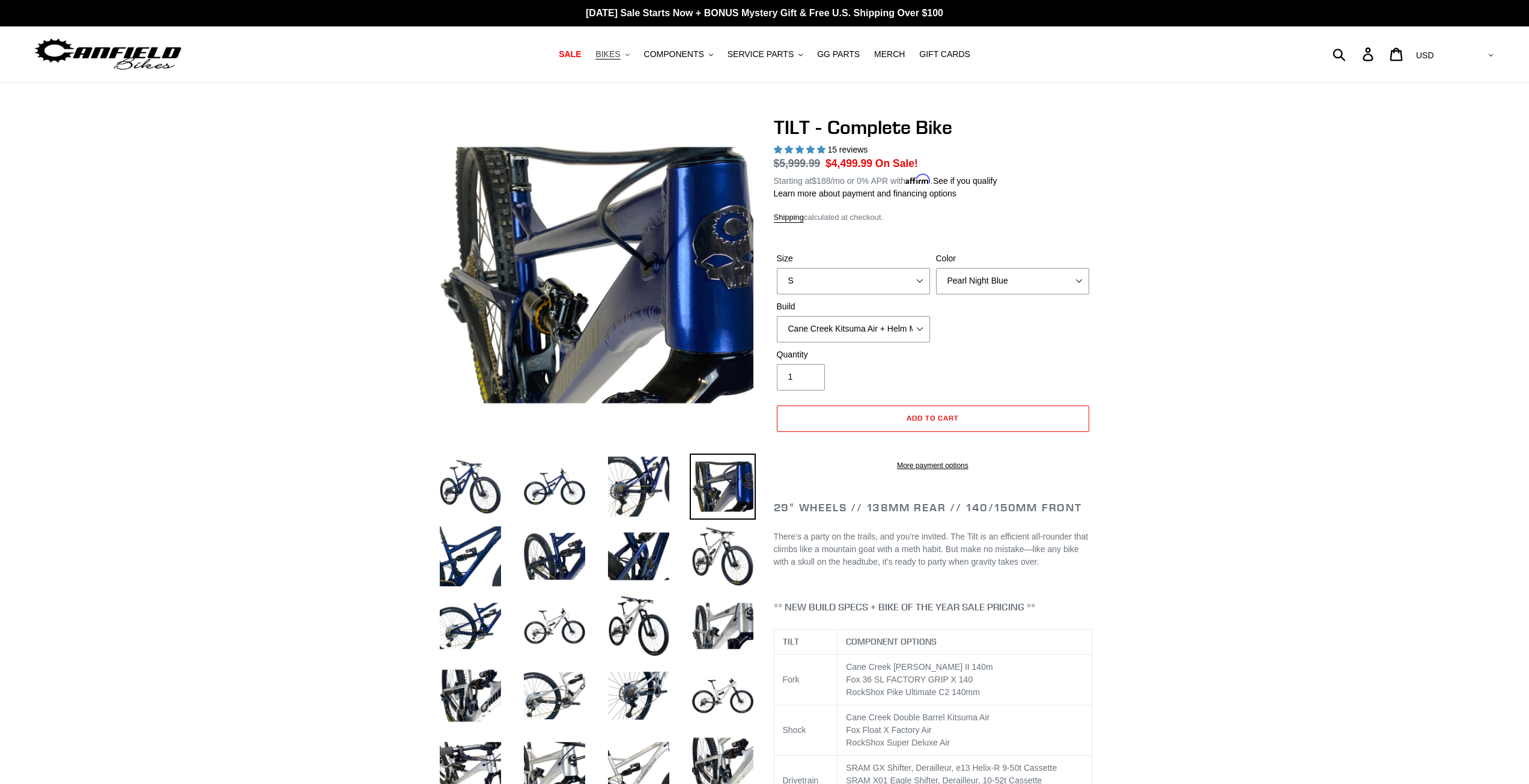
click at [635, 58] on button "BIKES .cls-1{fill:#231f20}" at bounding box center [612, 54] width 45 height 16
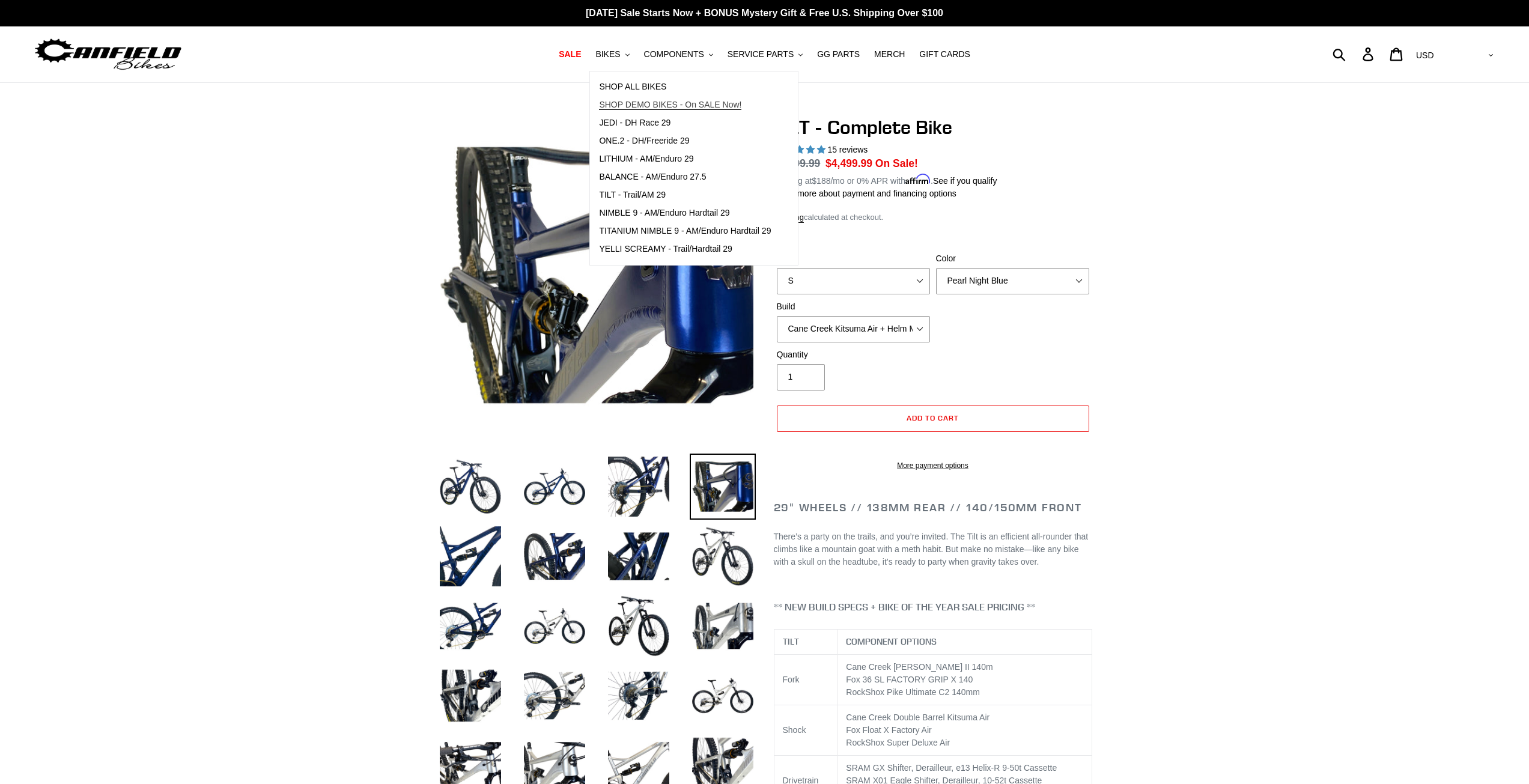
click at [648, 103] on span "SHOP DEMO BIKES - On SALE Now!" at bounding box center [670, 105] width 142 height 11
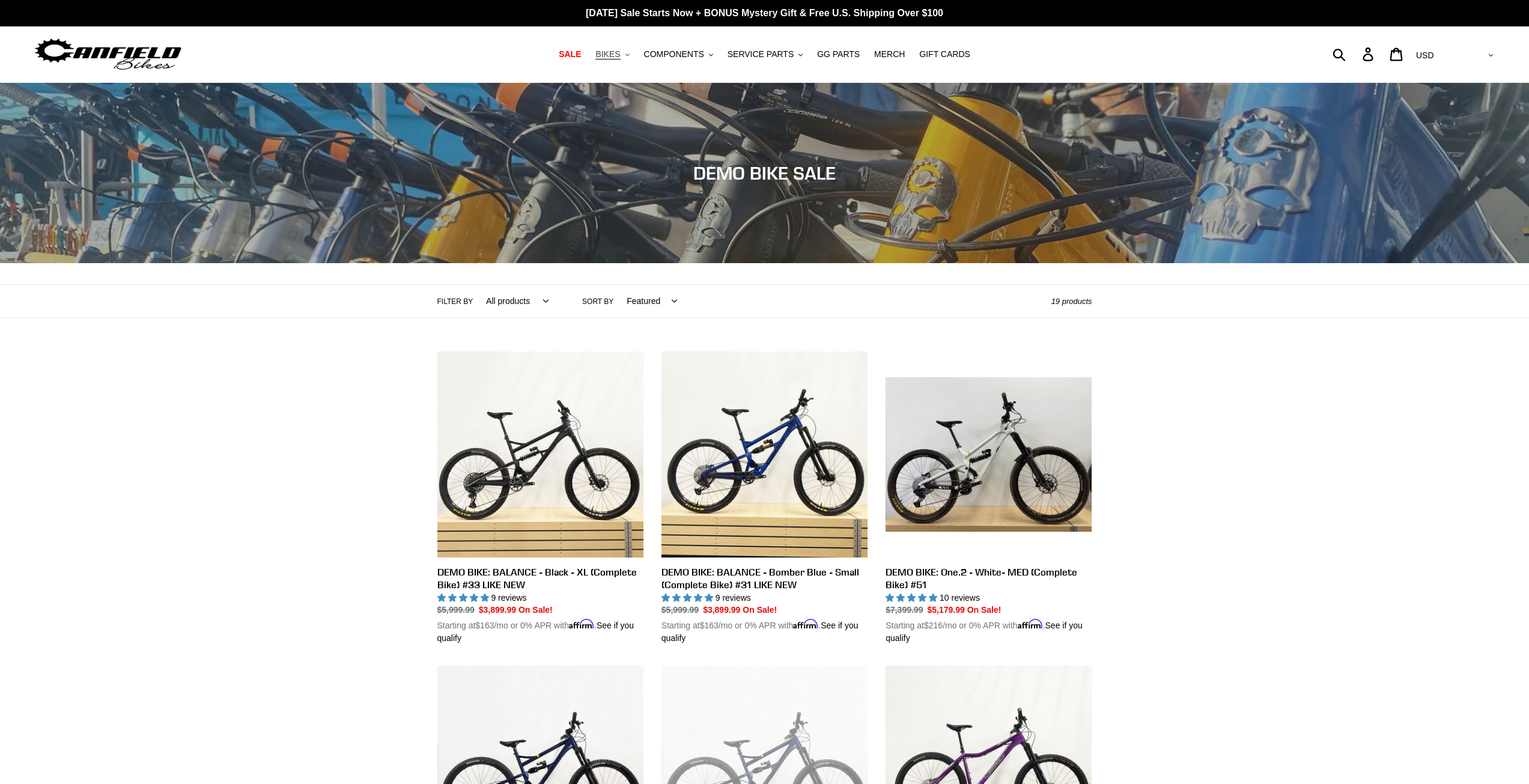
click at [620, 56] on span "BIKES" at bounding box center [607, 54] width 24 height 11
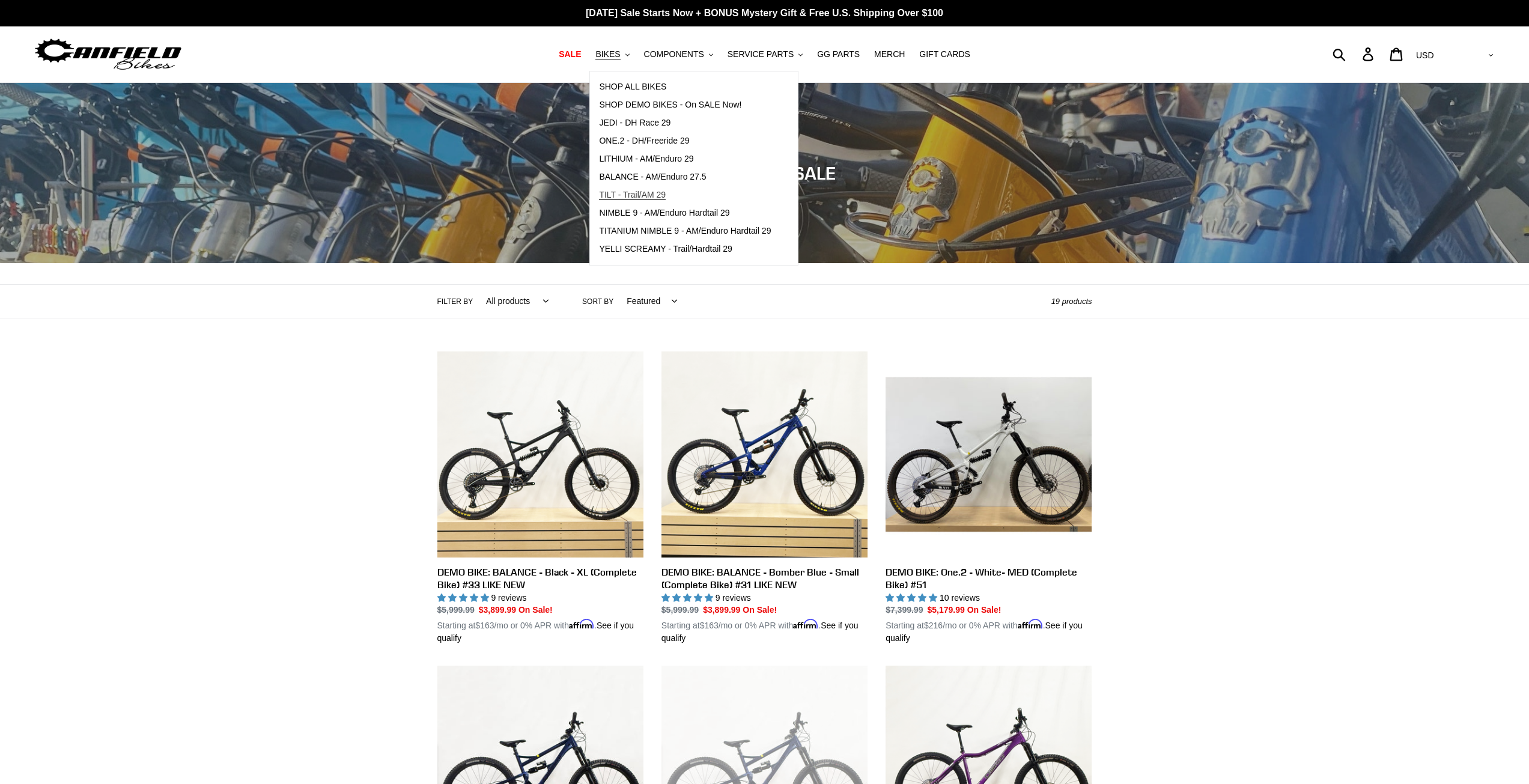
click at [653, 195] on span "TILT - Trail/AM 29" at bounding box center [633, 195] width 67 height 11
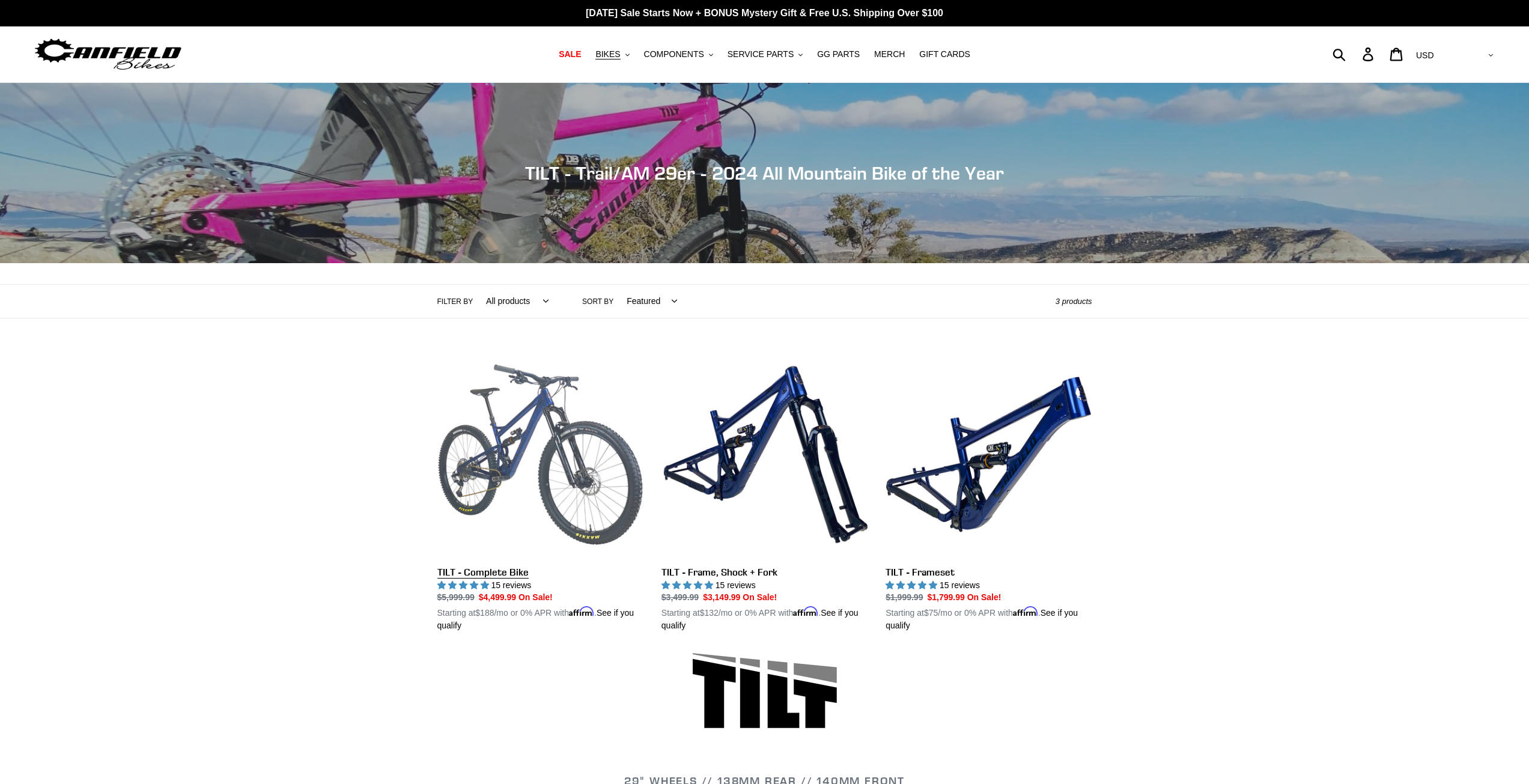
click at [500, 405] on link "TILT - Complete Bike" at bounding box center [541, 492] width 206 height 281
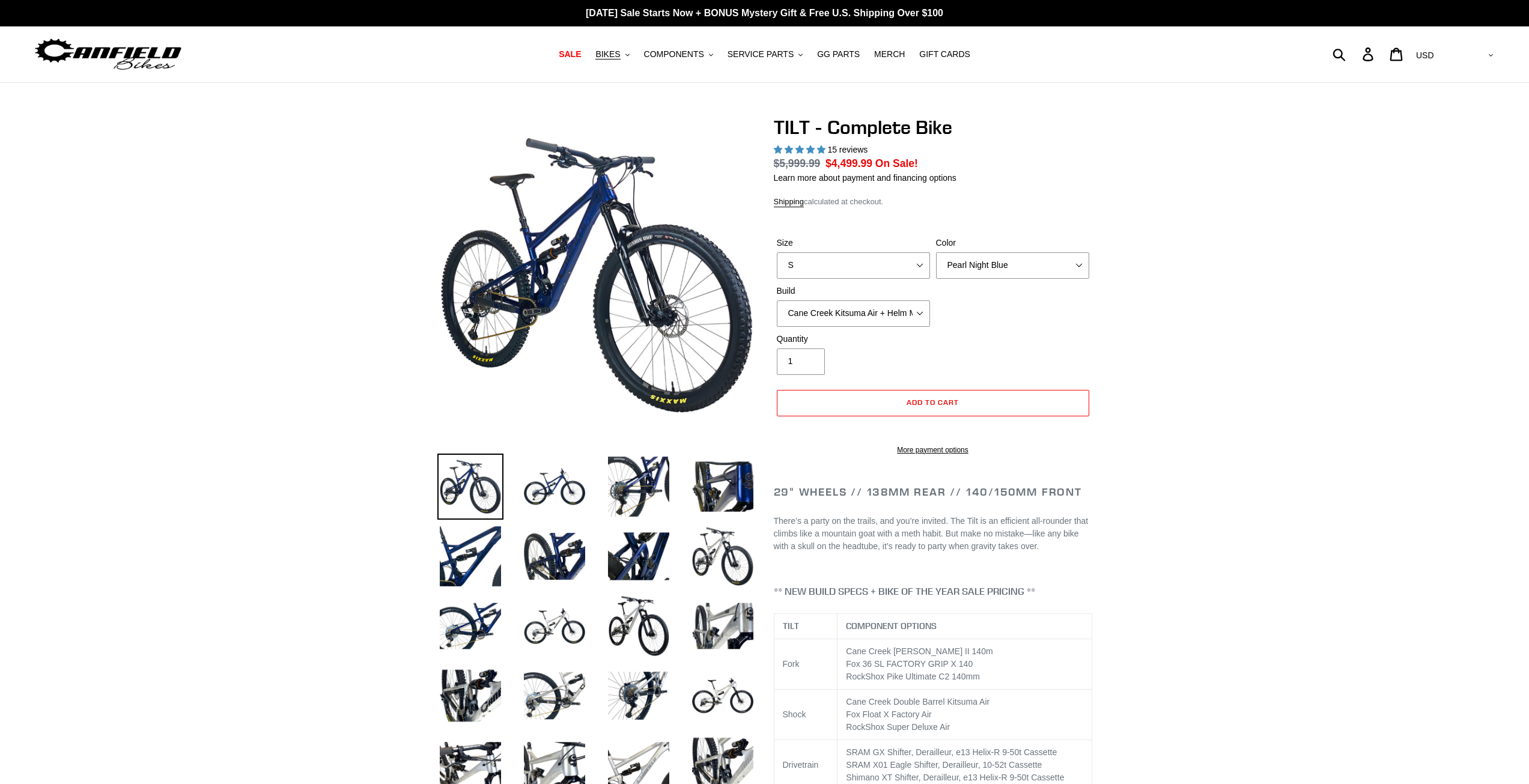
select select "highest-rating"
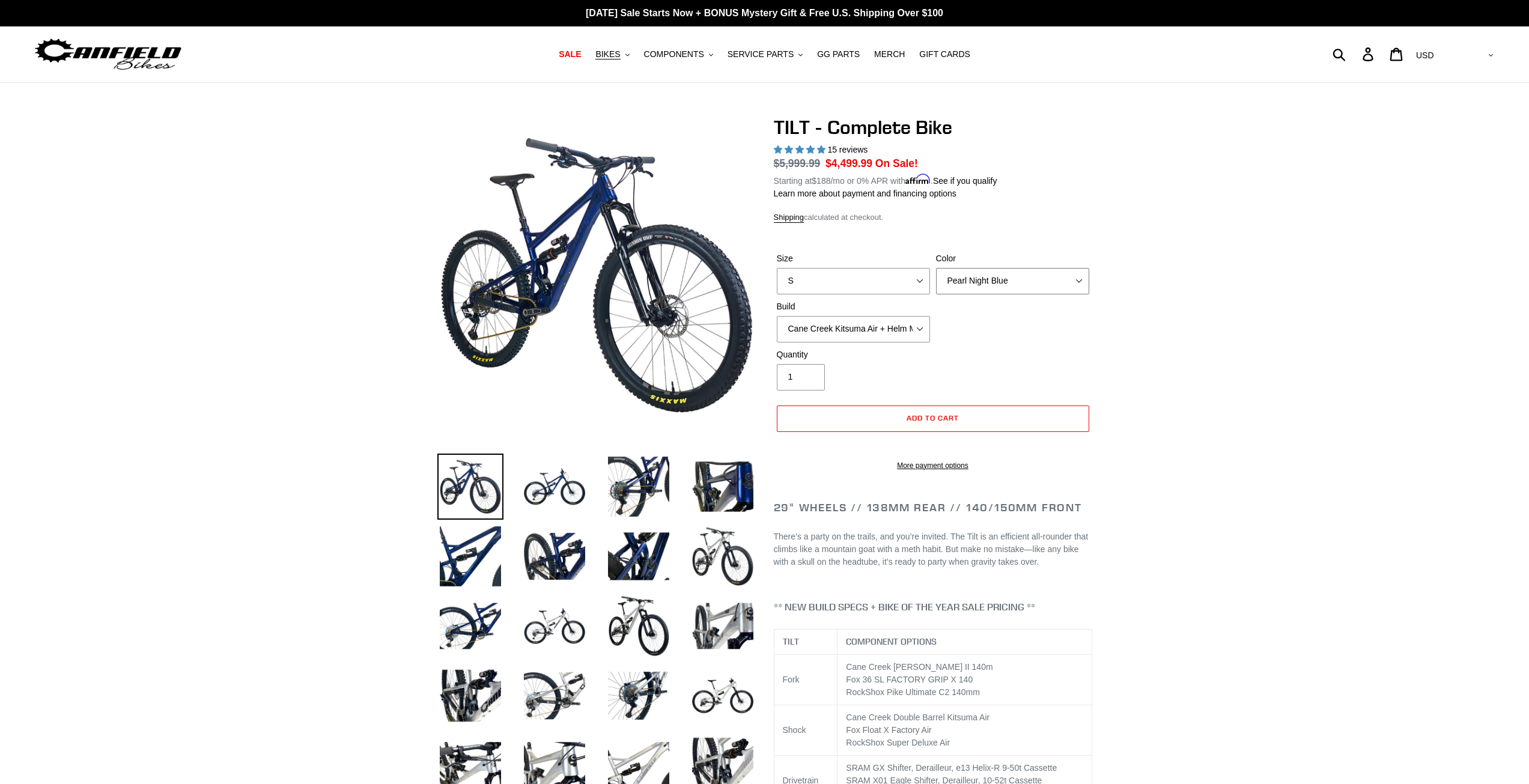
click at [989, 268] on select "Pearl Night Blue Stealth Silver Raw" at bounding box center [1013, 281] width 153 height 27
click at [936, 268] on select "Pearl Night Blue Stealth Silver Raw" at bounding box center [1013, 281] width 153 height 27
click at [989, 285] on select "Pearl Night Blue Stealth Silver Raw" at bounding box center [1013, 281] width 153 height 27
select select "Pearl Night Blue"
click at [936, 268] on select "Pearl Night Blue Stealth Silver Raw" at bounding box center [1013, 281] width 153 height 27
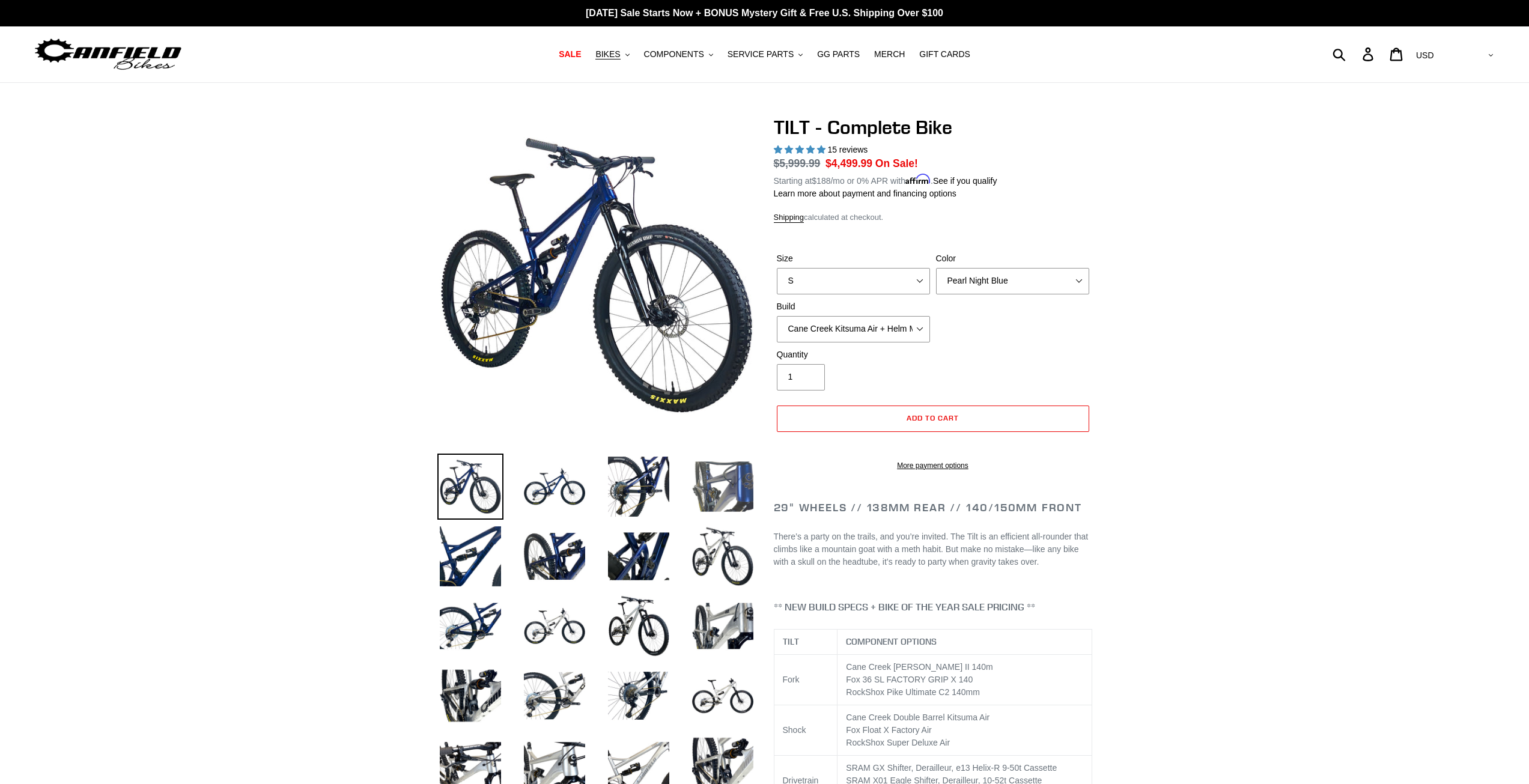
click at [705, 482] on img at bounding box center [723, 486] width 66 height 66
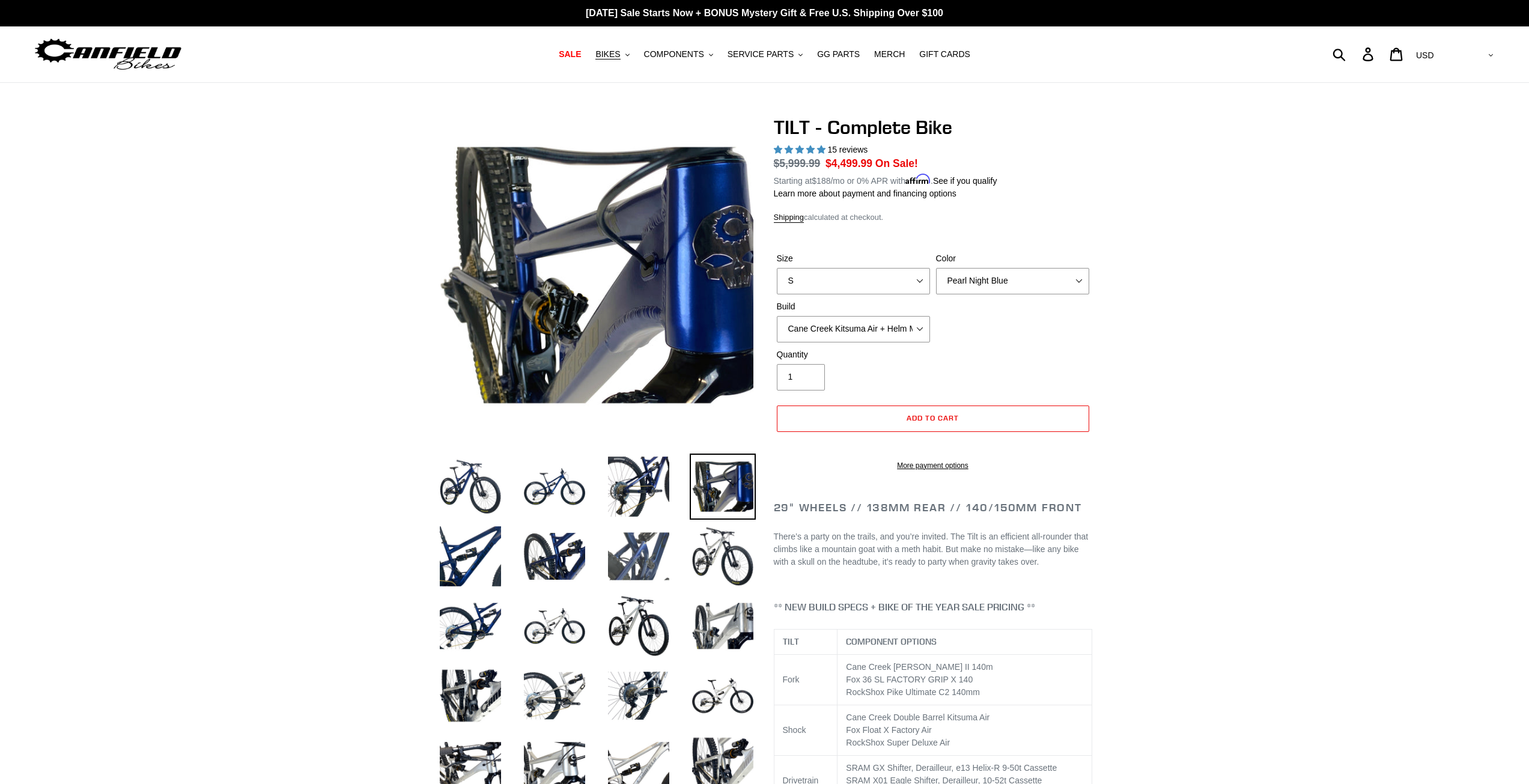
click at [653, 540] on img at bounding box center [638, 556] width 66 height 66
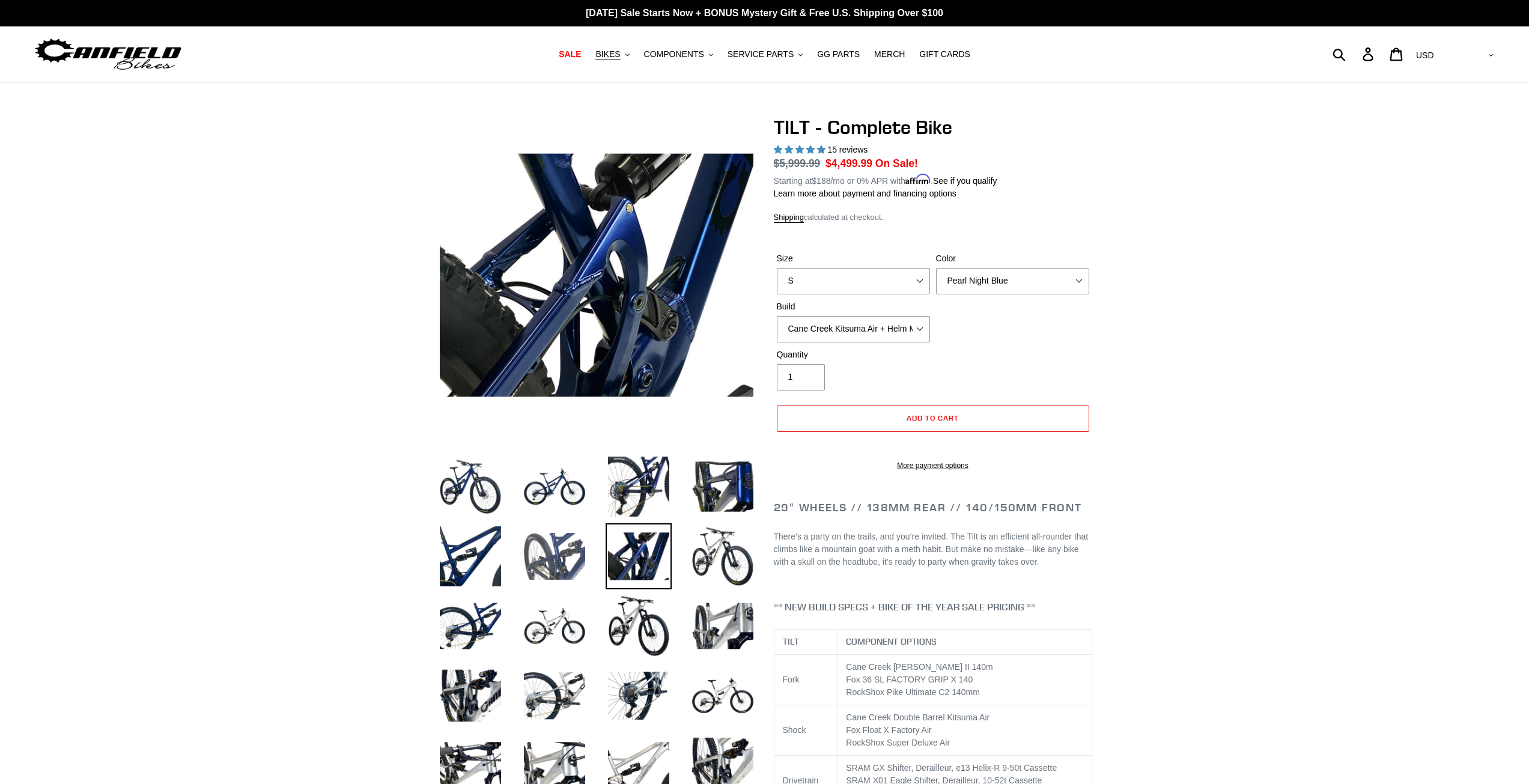
click at [586, 549] on img at bounding box center [554, 556] width 66 height 66
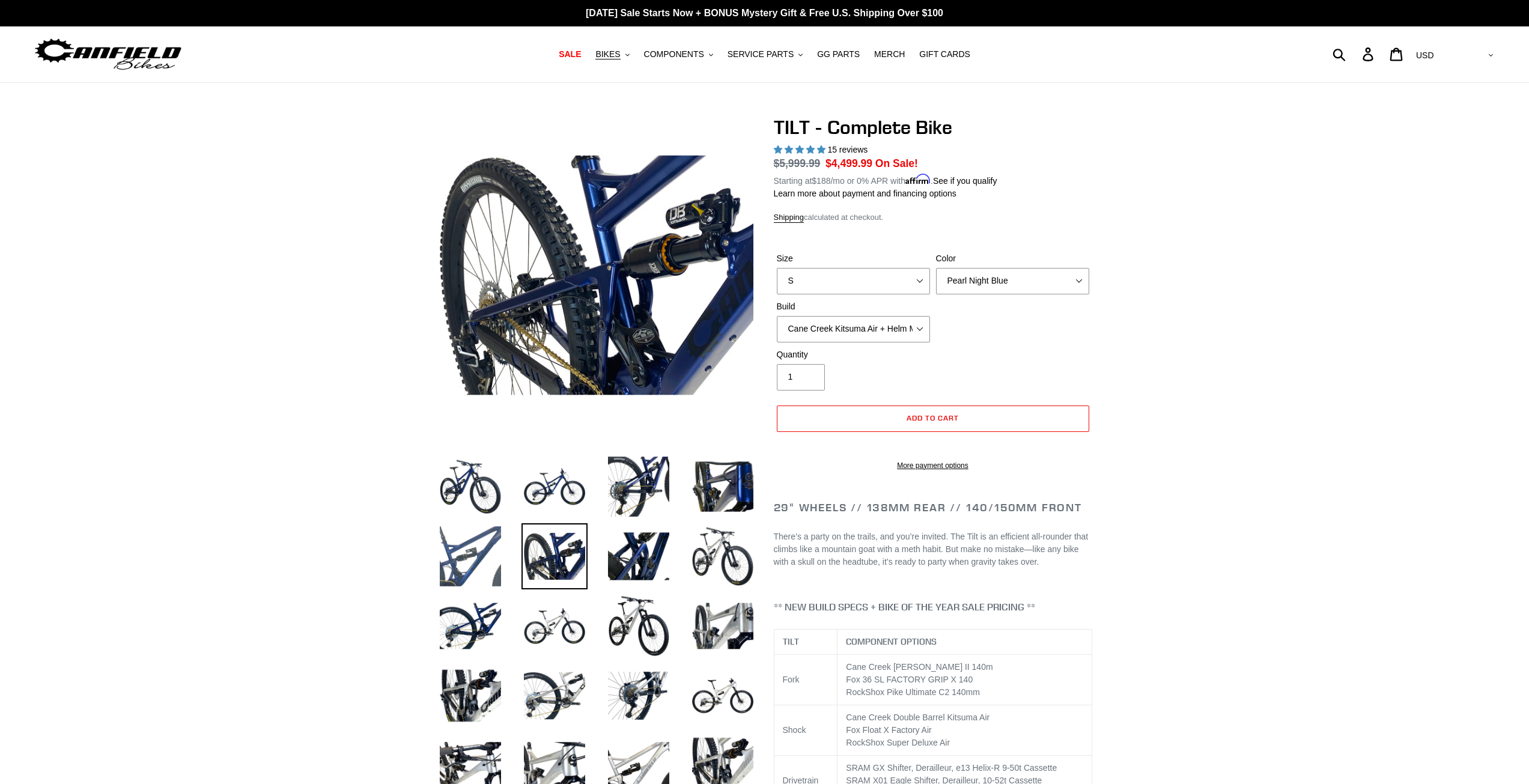
click at [495, 552] on img at bounding box center [470, 556] width 66 height 66
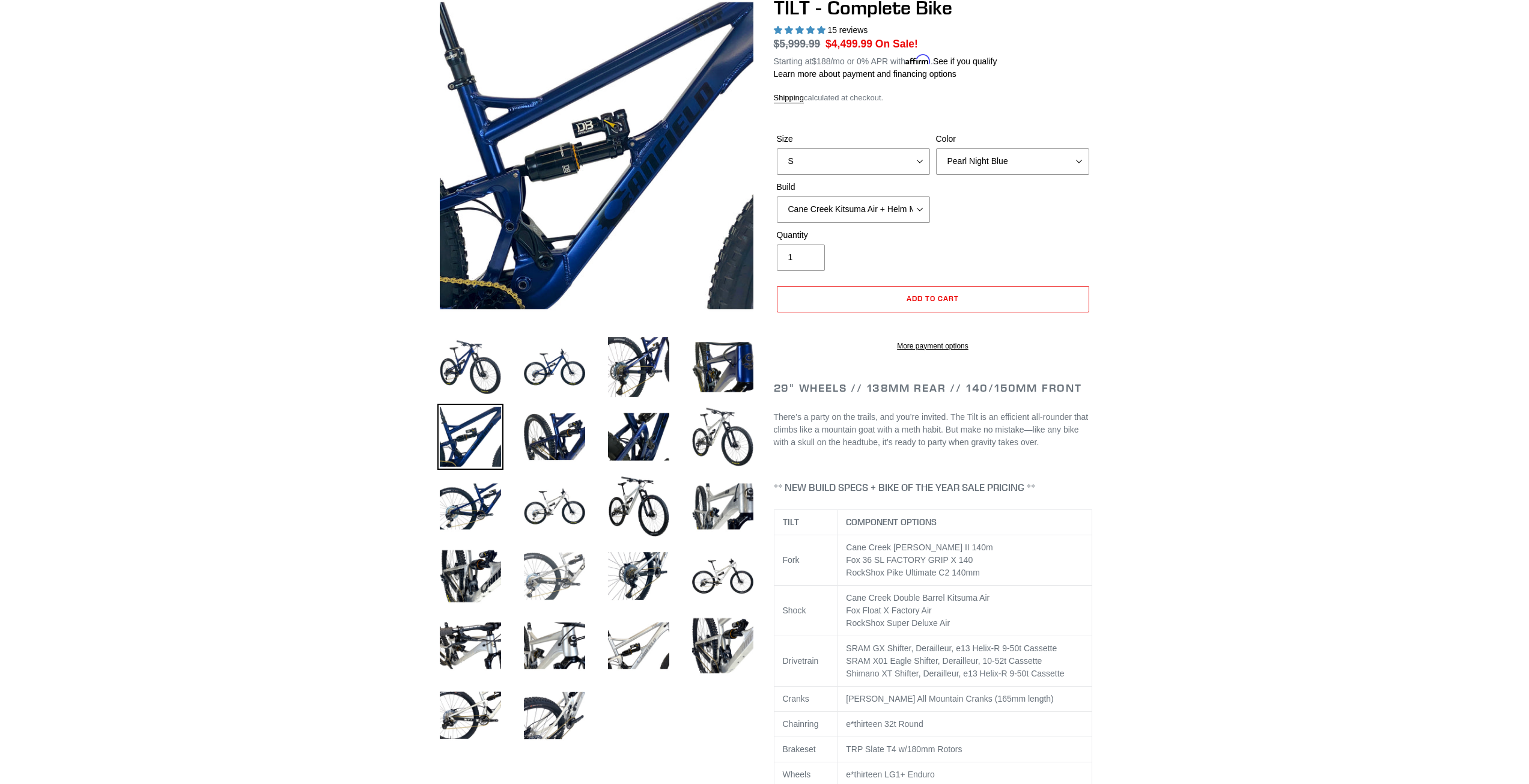
scroll to position [120, 0]
click at [574, 545] on img at bounding box center [554, 575] width 66 height 66
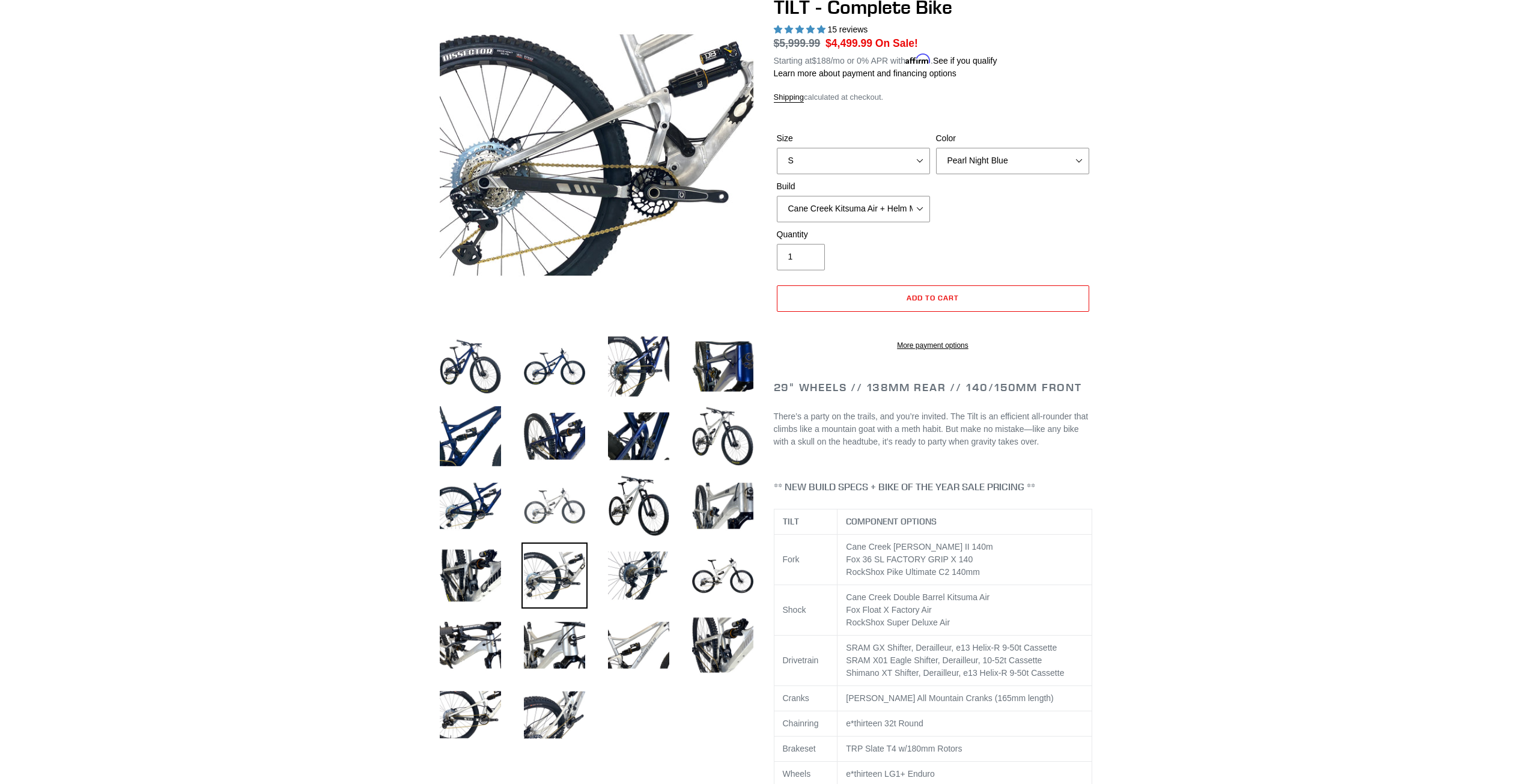
click at [561, 507] on img at bounding box center [554, 505] width 66 height 66
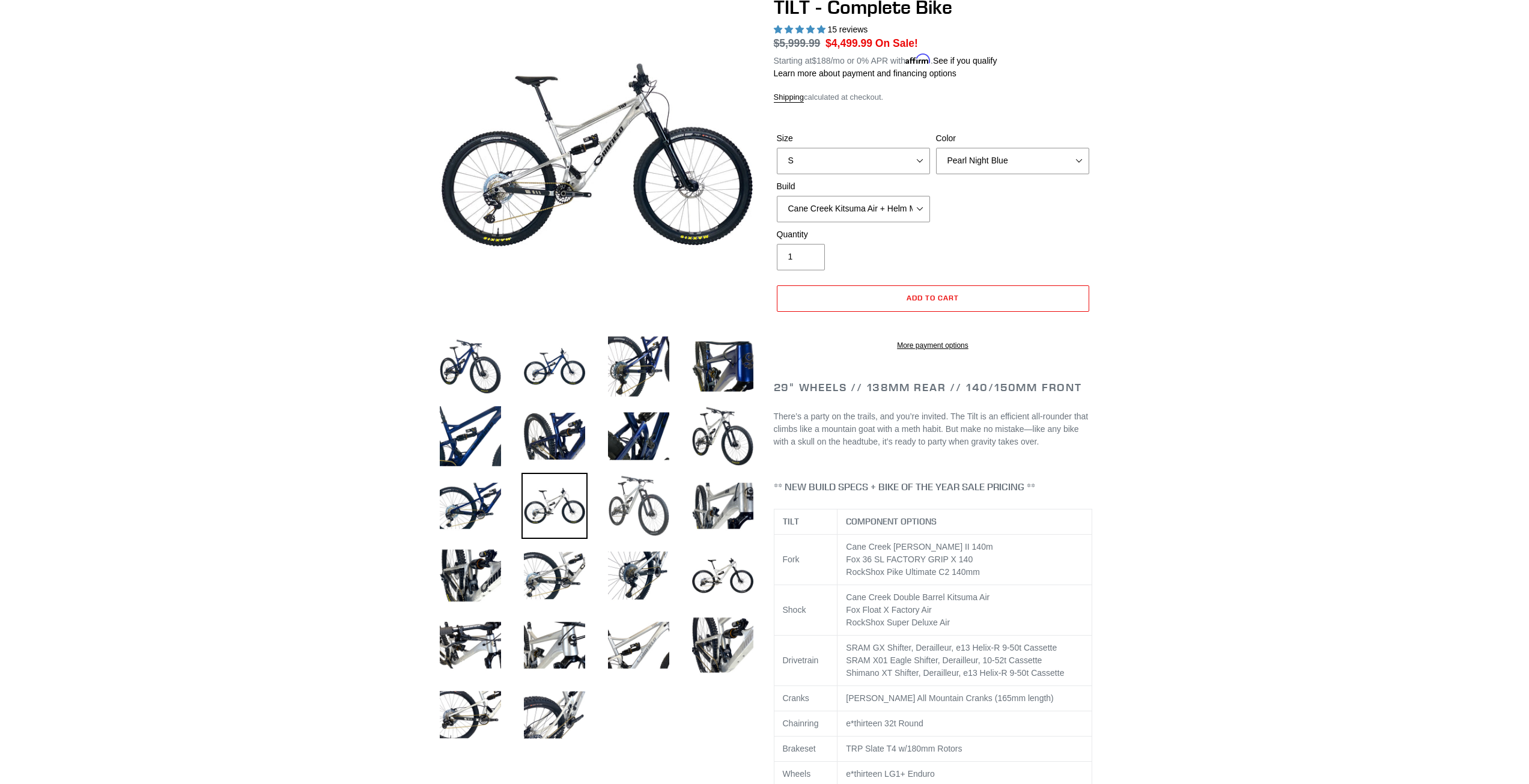
click at [629, 510] on img at bounding box center [638, 505] width 66 height 66
